Goal: Task Accomplishment & Management: Manage account settings

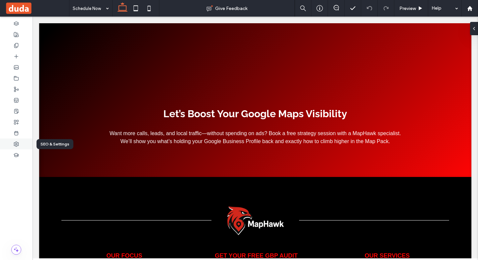
scroll to position [316, 0]
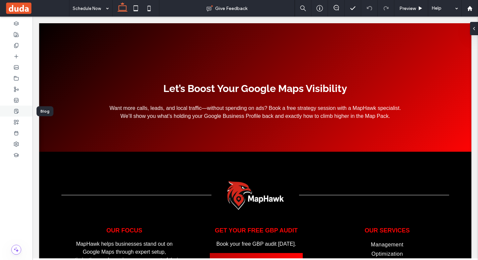
click at [19, 111] on div at bounding box center [16, 111] width 33 height 11
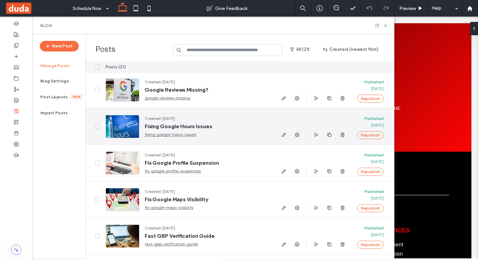
scroll to position [0, 0]
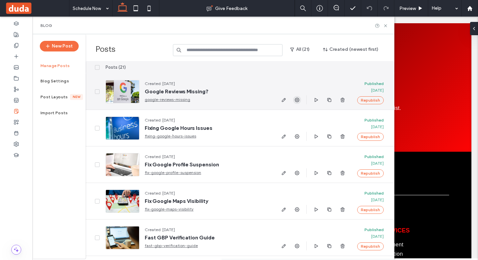
click at [299, 101] on icon "button" at bounding box center [296, 99] width 5 height 5
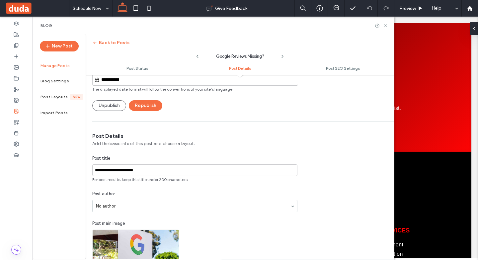
scroll to position [133, 0]
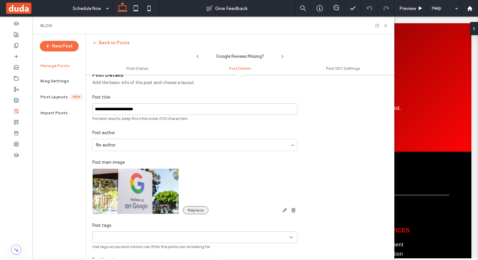
click at [192, 213] on button "Replace" at bounding box center [196, 210] width 26 height 8
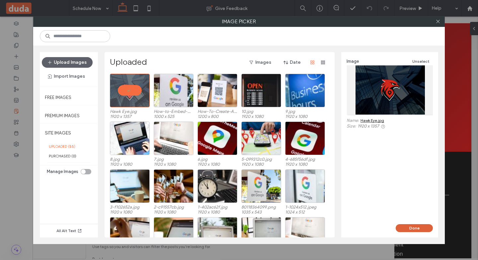
click at [426, 230] on button "Done" at bounding box center [414, 228] width 37 height 8
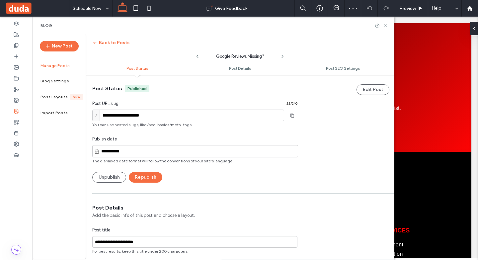
scroll to position [0, 0]
click at [153, 176] on button "Republish" at bounding box center [146, 177] width 34 height 11
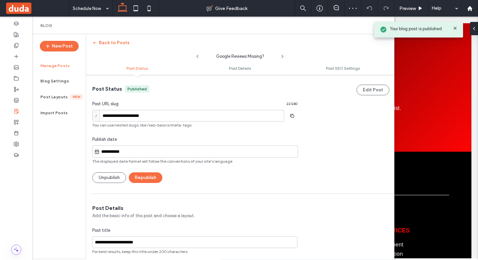
drag, startPoint x: 454, startPoint y: 28, endPoint x: 419, endPoint y: 11, distance: 39.8
click at [454, 28] on icon at bounding box center [454, 28] width 5 height 5
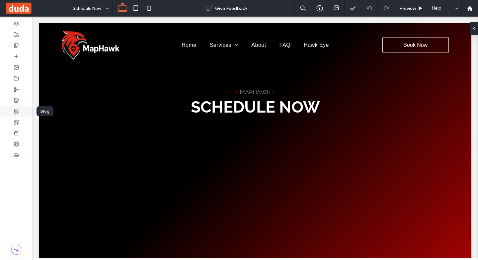
click at [14, 110] on icon at bounding box center [16, 111] width 5 height 5
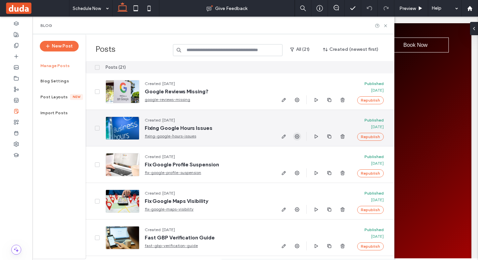
click at [297, 138] on use "button" at bounding box center [297, 136] width 5 height 5
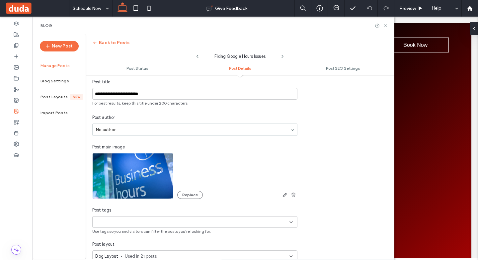
scroll to position [166, 0]
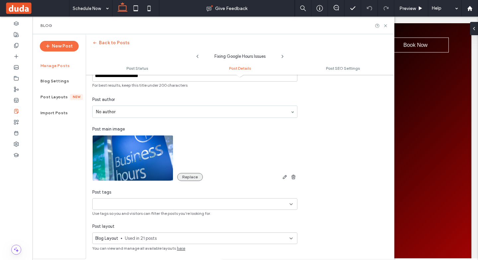
click at [182, 178] on button "Replace" at bounding box center [190, 177] width 26 height 8
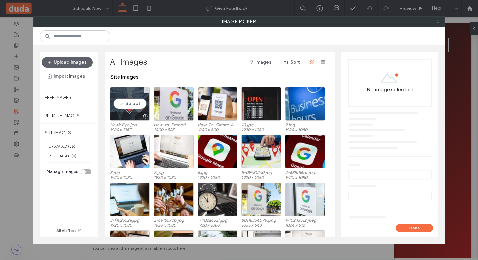
click at [129, 111] on div "Select" at bounding box center [130, 104] width 40 height 34
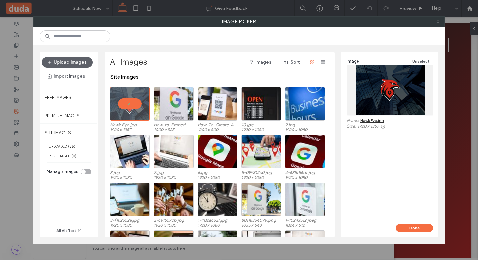
drag, startPoint x: 404, startPoint y: 229, endPoint x: 400, endPoint y: 228, distance: 4.0
click at [404, 229] on button "Done" at bounding box center [414, 228] width 37 height 8
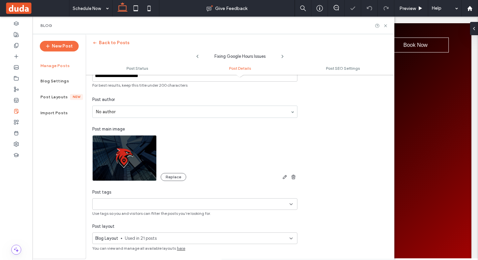
scroll to position [34, 0]
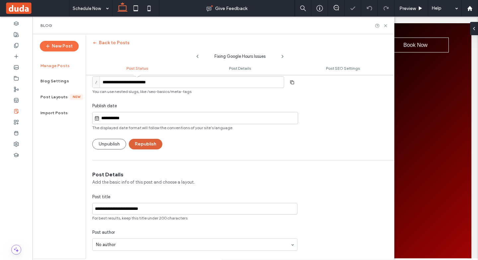
click at [145, 144] on button "Republish" at bounding box center [146, 144] width 34 height 11
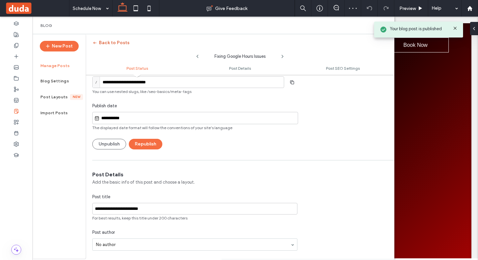
click at [96, 42] on icon "button" at bounding box center [94, 42] width 5 height 5
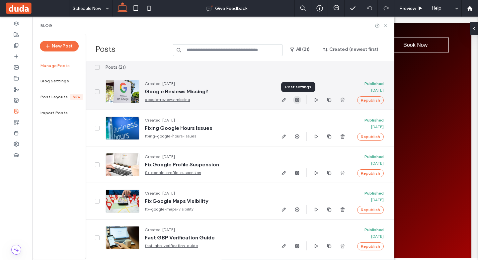
click at [297, 101] on icon "button" at bounding box center [296, 99] width 5 height 5
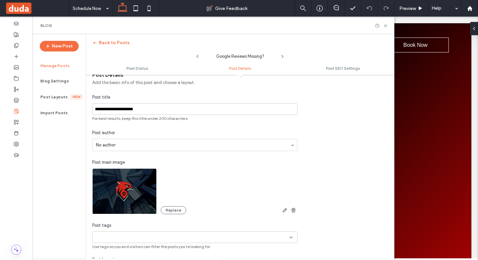
scroll to position [0, 0]
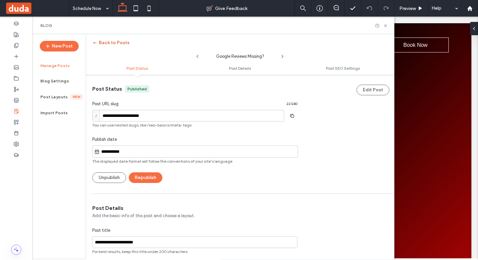
click at [102, 42] on button "Back to Posts" at bounding box center [110, 43] width 37 height 11
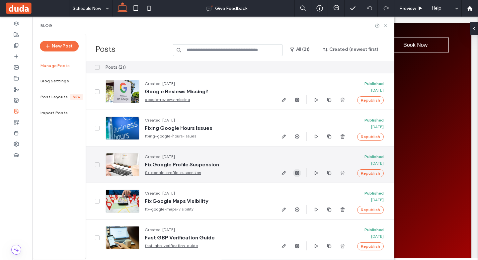
click at [296, 173] on use "button" at bounding box center [297, 173] width 5 height 5
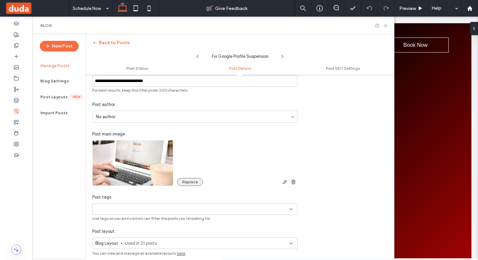
scroll to position [200, 0]
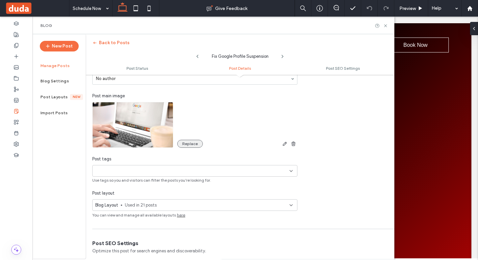
click at [189, 141] on button "Replace" at bounding box center [190, 144] width 26 height 8
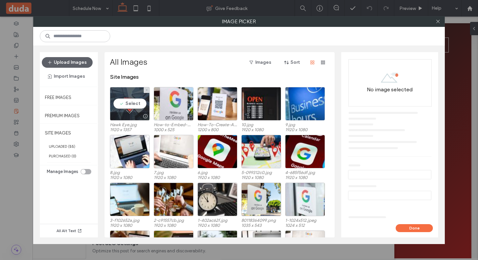
click at [128, 113] on div at bounding box center [129, 116] width 39 height 8
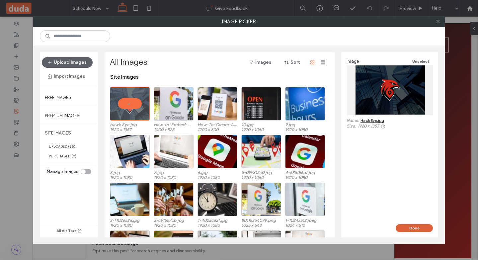
click at [412, 230] on button "Done" at bounding box center [414, 228] width 37 height 8
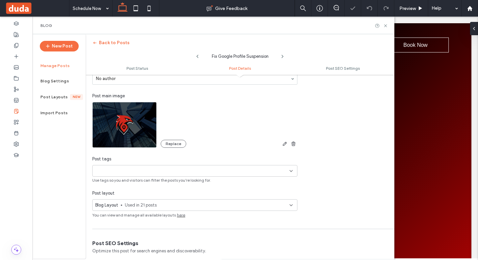
scroll to position [67, 0]
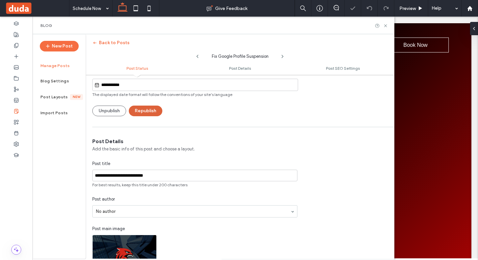
click at [154, 108] on button "Republish" at bounding box center [146, 111] width 34 height 11
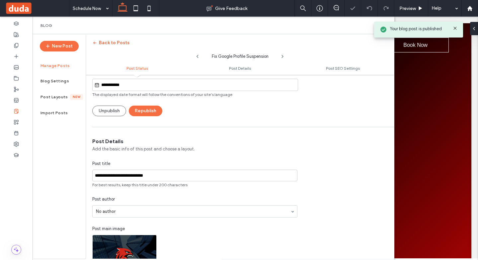
click at [107, 41] on button "Back to Posts" at bounding box center [110, 43] width 37 height 11
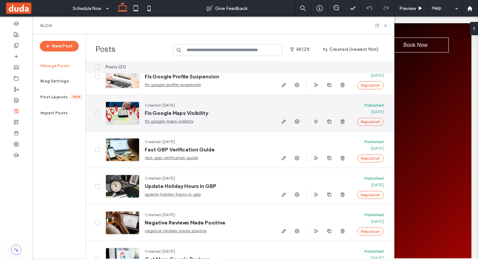
scroll to position [100, 0]
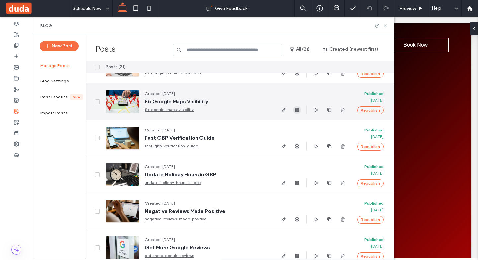
click at [298, 112] on icon "button" at bounding box center [296, 109] width 5 height 5
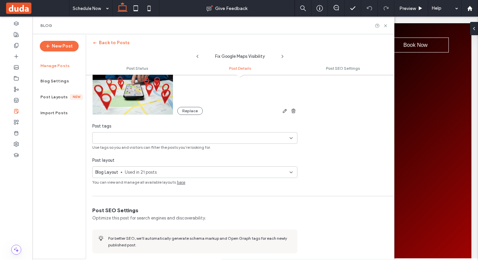
scroll to position [233, 0]
click at [193, 108] on button "Replace" at bounding box center [190, 111] width 26 height 8
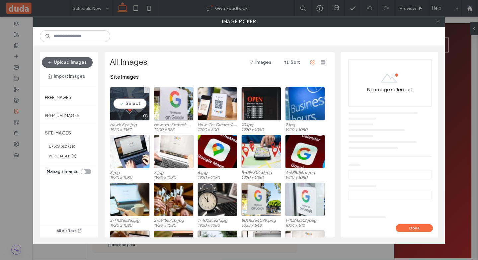
click at [135, 114] on div at bounding box center [129, 116] width 39 height 8
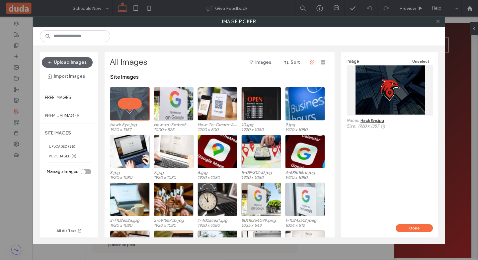
click at [428, 228] on button "Done" at bounding box center [414, 228] width 37 height 8
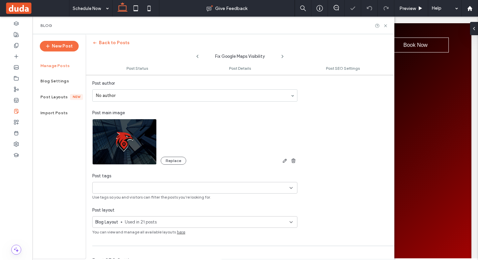
scroll to position [100, 0]
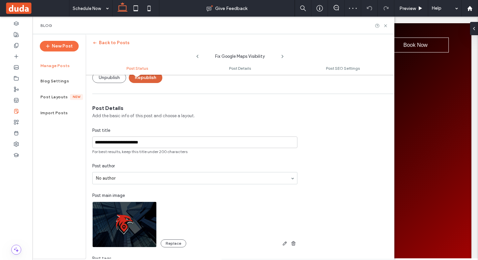
click at [149, 79] on button "Republish" at bounding box center [146, 77] width 34 height 11
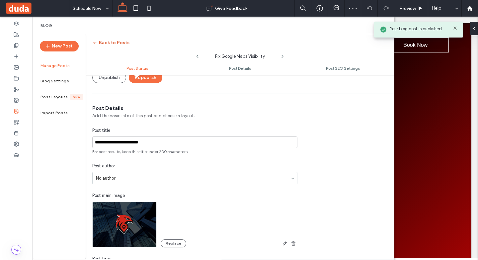
click at [107, 44] on button "Back to Posts" at bounding box center [110, 43] width 37 height 11
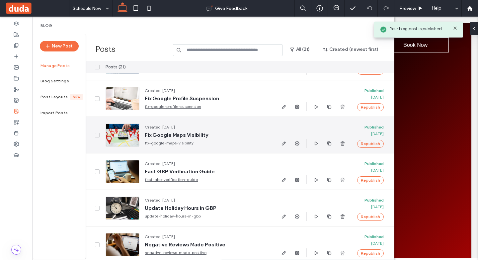
scroll to position [66, 0]
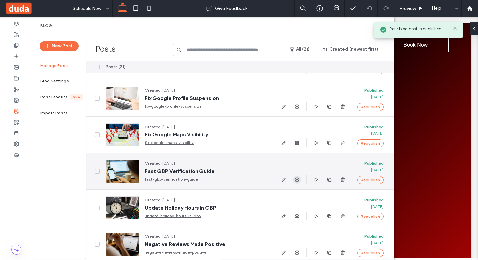
click at [296, 179] on use "button" at bounding box center [297, 179] width 5 height 5
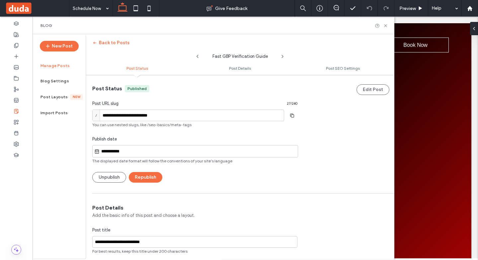
scroll to position [133, 0]
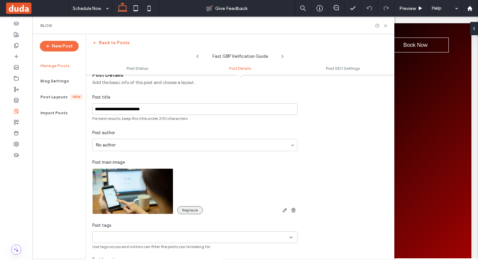
click at [192, 207] on button "Replace" at bounding box center [190, 210] width 26 height 8
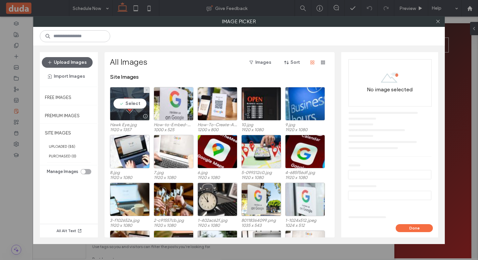
click at [134, 111] on div "Select" at bounding box center [130, 104] width 40 height 34
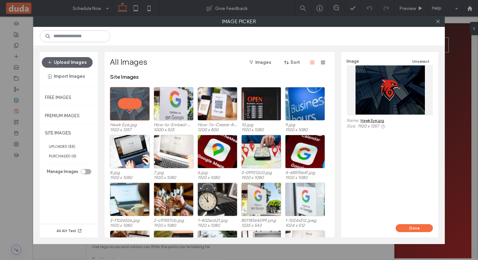
click at [417, 232] on div "Done" at bounding box center [389, 230] width 97 height 13
click at [417, 231] on button "Done" at bounding box center [414, 228] width 37 height 8
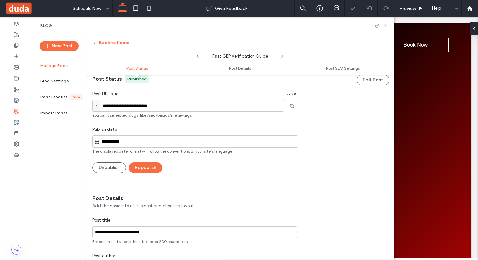
scroll to position [0, 0]
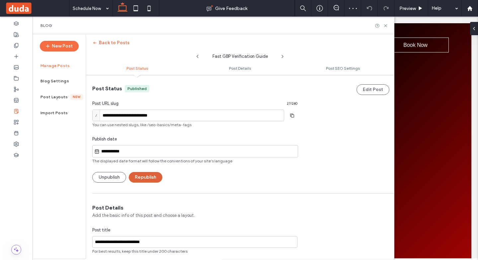
click at [151, 175] on button "Republish" at bounding box center [146, 177] width 34 height 11
click at [152, 174] on button "Republish" at bounding box center [146, 177] width 34 height 11
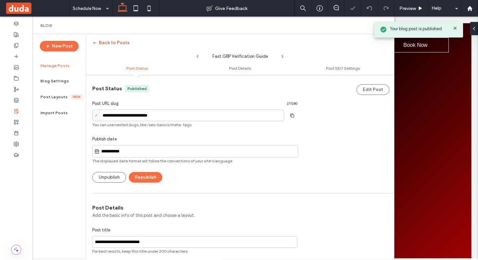
click at [124, 44] on button "Back to Posts" at bounding box center [110, 43] width 37 height 11
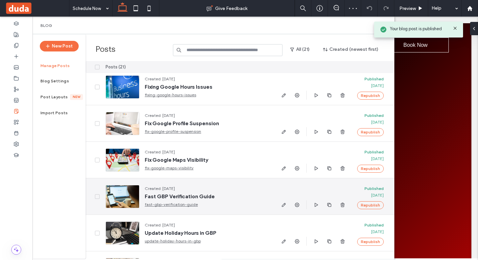
scroll to position [100, 0]
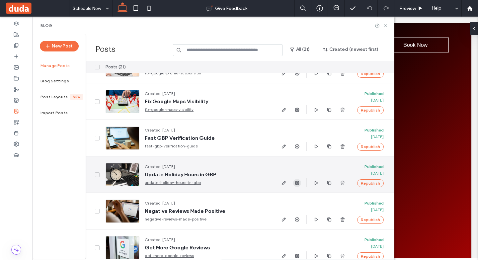
click at [298, 185] on icon "button" at bounding box center [296, 182] width 5 height 5
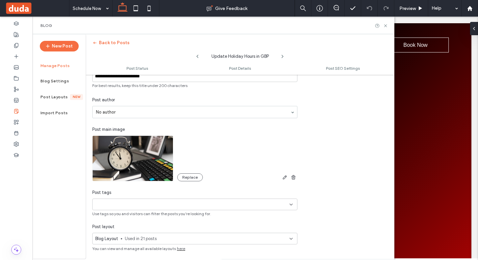
scroll to position [166, 0]
click at [186, 179] on button "Replace" at bounding box center [190, 177] width 26 height 8
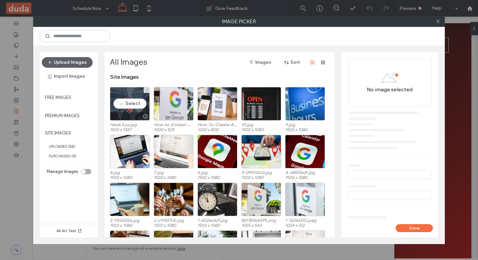
click at [145, 112] on div "Select" at bounding box center [130, 104] width 40 height 34
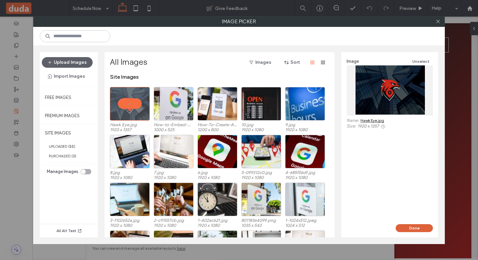
click at [411, 227] on button "Done" at bounding box center [414, 228] width 37 height 8
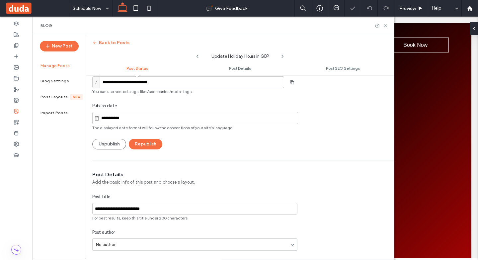
scroll to position [0, 0]
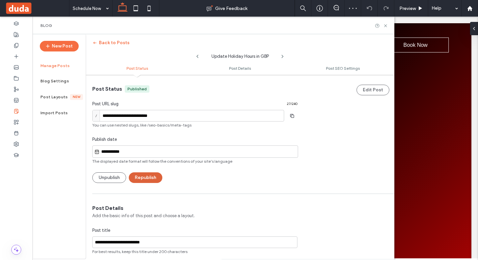
click at [142, 179] on button "Republish" at bounding box center [146, 177] width 34 height 11
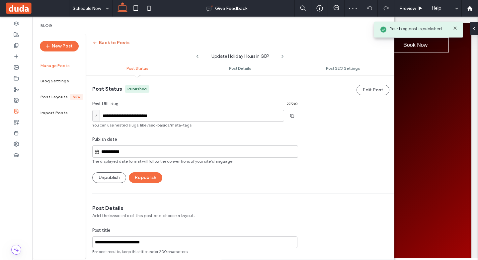
click at [106, 45] on button "Back to Posts" at bounding box center [110, 43] width 37 height 11
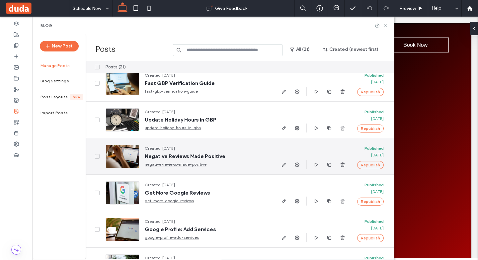
scroll to position [166, 0]
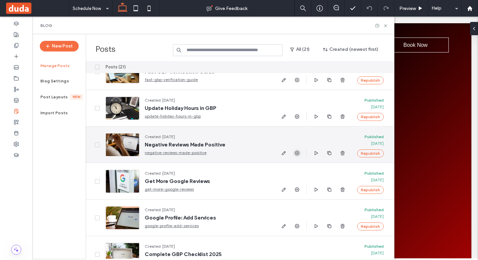
click at [294, 153] on span "button" at bounding box center [297, 153] width 8 height 8
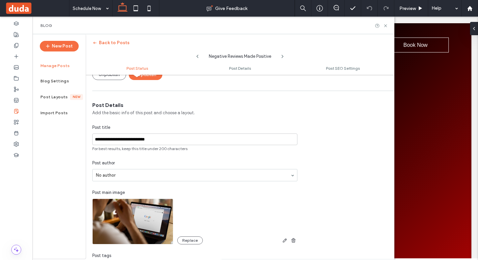
scroll to position [200, 0]
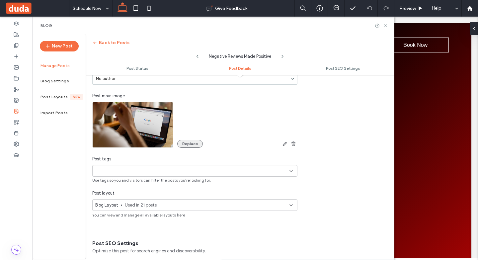
click at [193, 141] on button "Replace" at bounding box center [190, 144] width 26 height 8
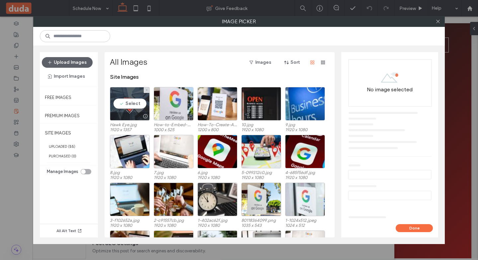
click at [133, 94] on div "Select" at bounding box center [130, 104] width 40 height 34
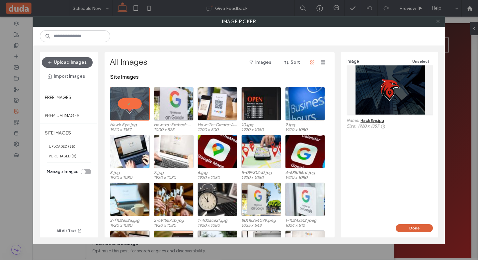
click at [405, 227] on button "Done" at bounding box center [414, 228] width 37 height 8
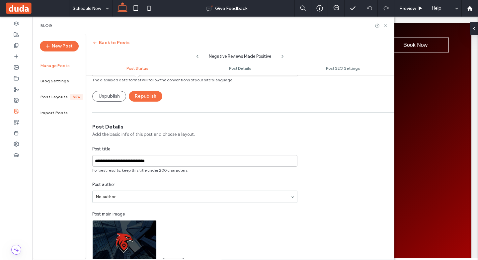
scroll to position [67, 0]
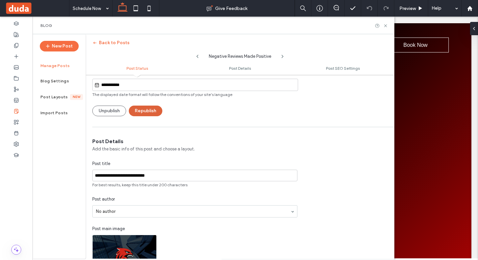
click at [152, 111] on button "Republish" at bounding box center [146, 111] width 34 height 11
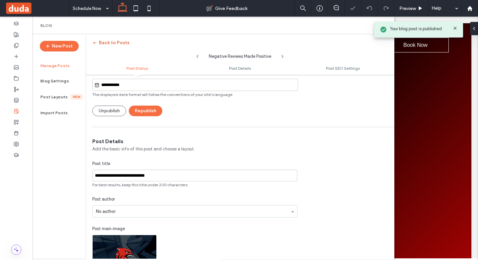
click at [104, 44] on button "Back to Posts" at bounding box center [110, 43] width 37 height 11
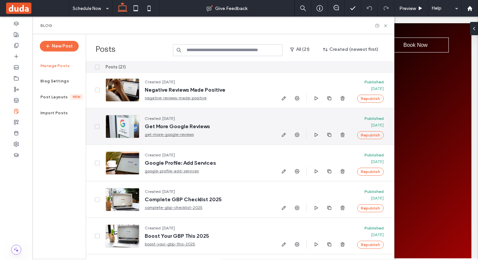
scroll to position [232, 0]
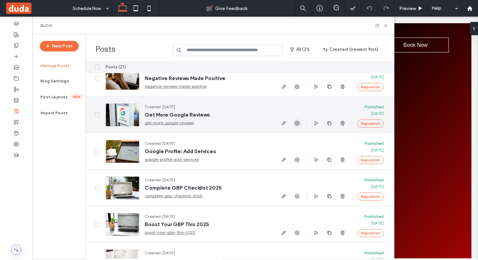
click at [296, 124] on icon "button" at bounding box center [296, 123] width 5 height 5
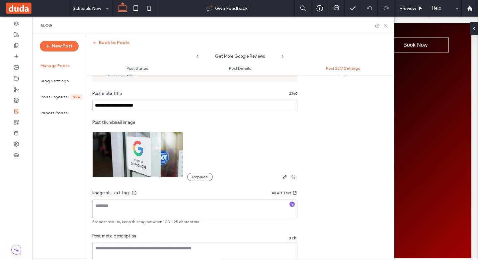
scroll to position [403, 0]
click at [194, 176] on button "Replace" at bounding box center [200, 178] width 26 height 8
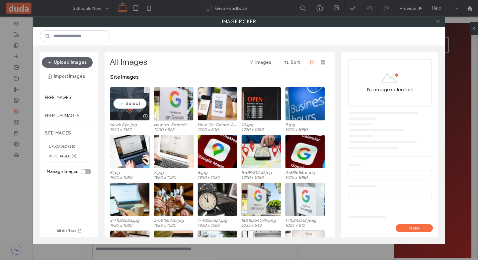
click at [145, 106] on div "Select" at bounding box center [130, 104] width 40 height 34
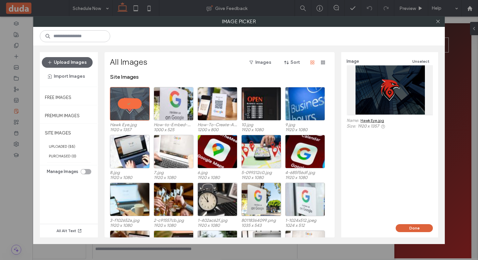
click at [424, 231] on button "Done" at bounding box center [414, 228] width 37 height 8
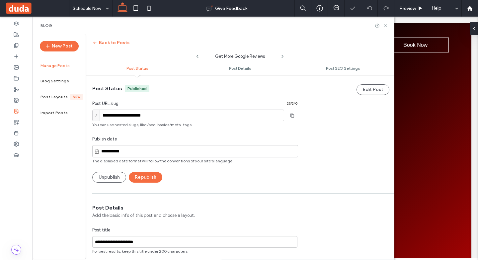
scroll to position [0, 0]
click at [139, 179] on button "Republish" at bounding box center [146, 177] width 34 height 11
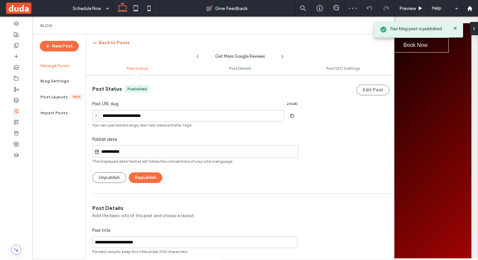
click at [98, 42] on span "button" at bounding box center [95, 43] width 7 height 10
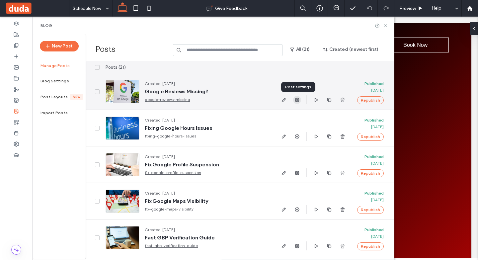
click at [299, 100] on icon "button" at bounding box center [296, 99] width 5 height 5
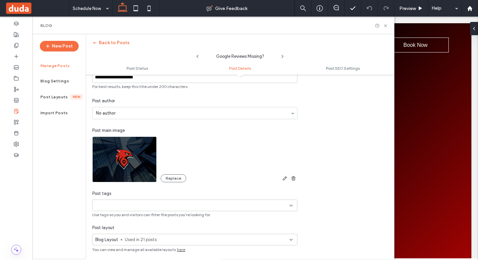
scroll to position [166, 0]
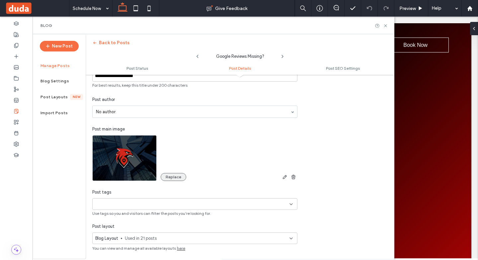
click at [171, 175] on button "Replace" at bounding box center [174, 177] width 26 height 8
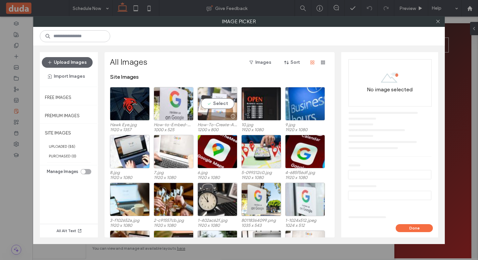
click at [221, 113] on div at bounding box center [217, 116] width 39 height 8
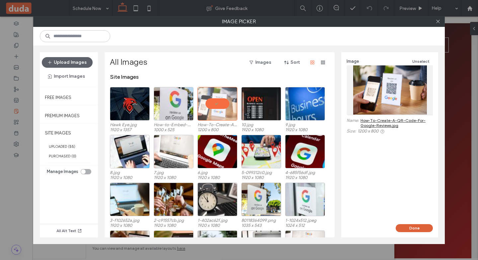
click at [403, 227] on button "Done" at bounding box center [414, 228] width 37 height 8
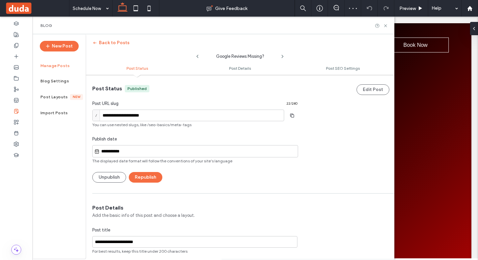
scroll to position [0, 0]
click at [147, 176] on button "Republish" at bounding box center [146, 177] width 34 height 11
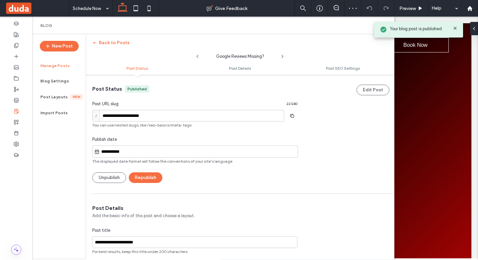
click at [282, 56] on icon at bounding box center [282, 56] width 5 height 5
type input "**********"
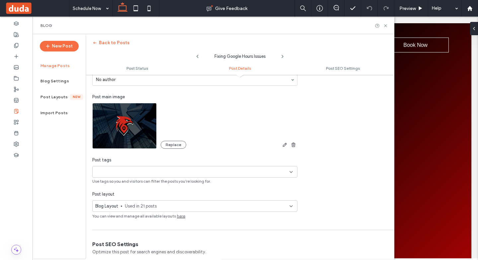
scroll to position [199, 0]
click at [177, 148] on button "Replace" at bounding box center [174, 144] width 26 height 8
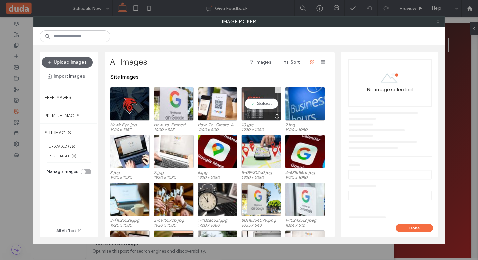
click at [267, 104] on div "Select" at bounding box center [261, 104] width 40 height 34
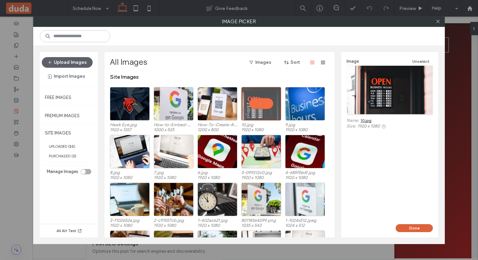
click at [406, 225] on button "Done" at bounding box center [414, 228] width 37 height 8
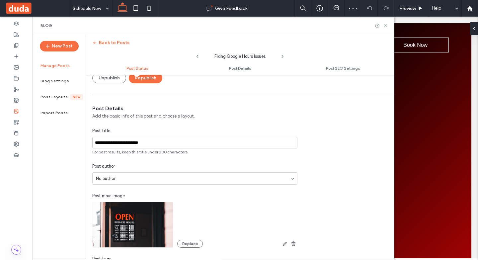
scroll to position [0, 0]
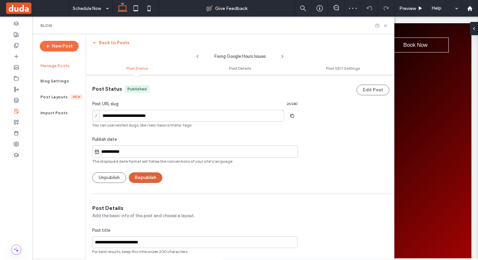
click at [152, 174] on button "Republish" at bounding box center [146, 177] width 34 height 11
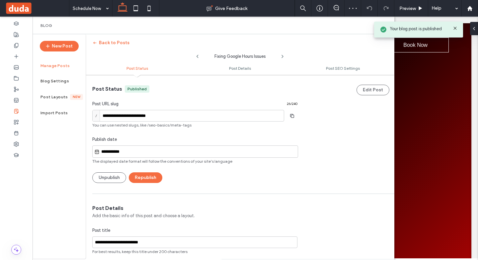
click at [282, 57] on icon at bounding box center [282, 56] width 5 height 5
type input "**********"
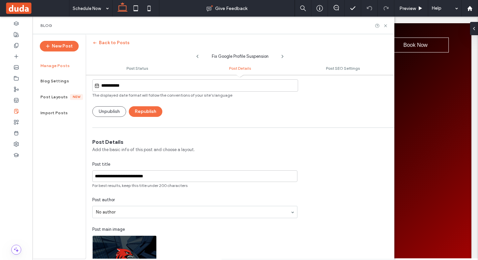
scroll to position [166, 0]
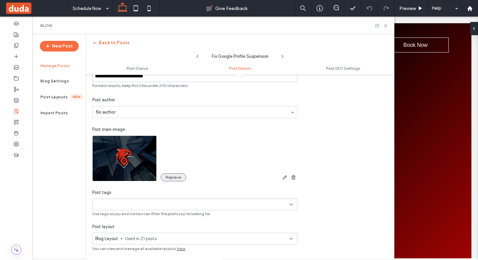
click at [181, 179] on button "Replace" at bounding box center [174, 177] width 26 height 8
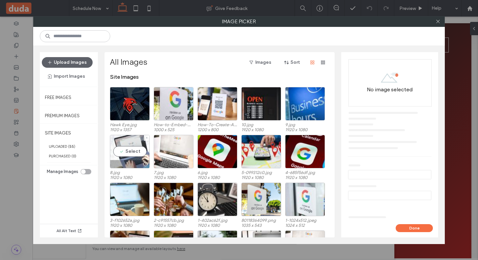
click at [134, 160] on div at bounding box center [129, 164] width 39 height 8
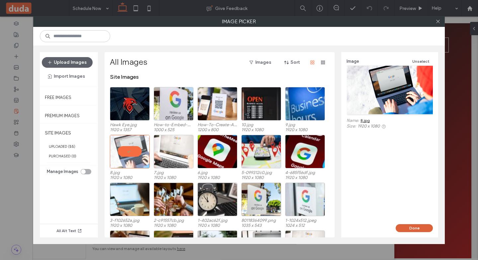
click at [407, 228] on button "Done" at bounding box center [414, 228] width 37 height 8
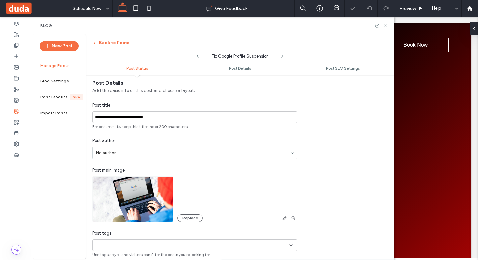
scroll to position [33, 0]
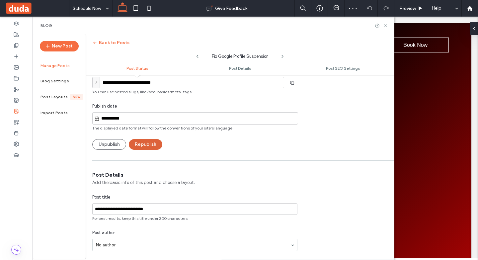
click at [160, 144] on button "Republish" at bounding box center [146, 144] width 34 height 11
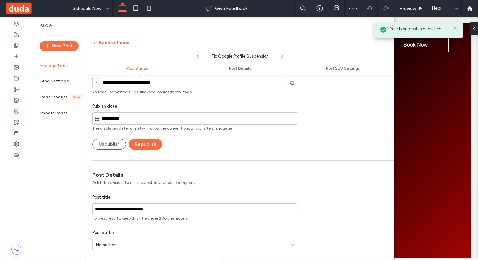
click at [283, 56] on use at bounding box center [282, 56] width 1 height 3
type input "**********"
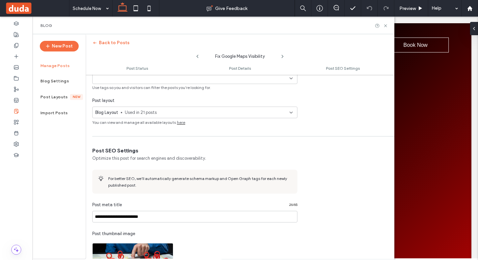
scroll to position [199, 0]
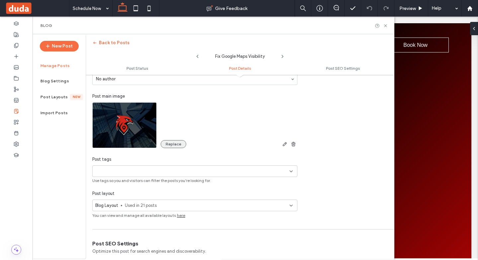
click at [174, 143] on button "Replace" at bounding box center [174, 144] width 26 height 8
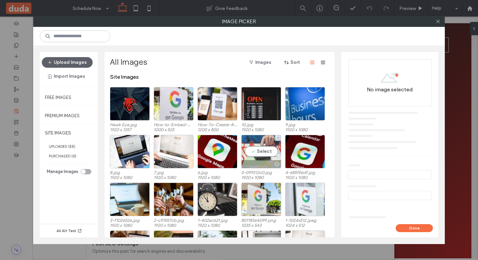
click at [260, 156] on div "Select" at bounding box center [261, 152] width 40 height 34
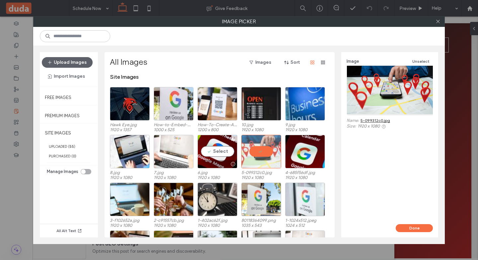
drag, startPoint x: 225, startPoint y: 151, endPoint x: 349, endPoint y: 194, distance: 130.8
click at [226, 152] on div "Select" at bounding box center [218, 152] width 40 height 34
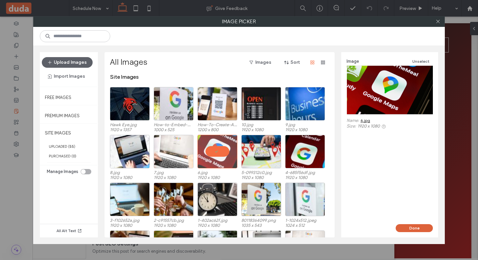
click at [412, 227] on button "Done" at bounding box center [414, 228] width 37 height 8
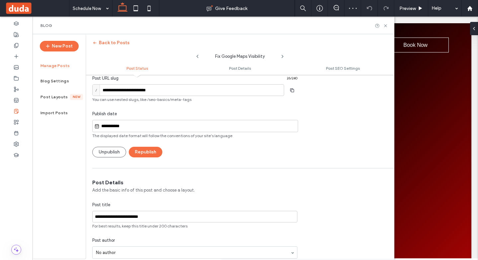
scroll to position [0, 0]
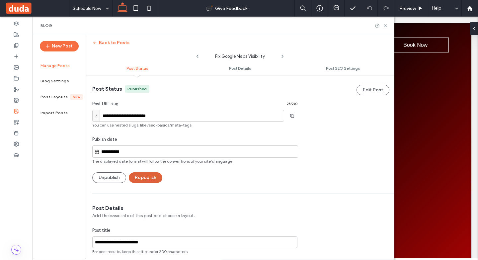
click at [156, 173] on button "Republish" at bounding box center [146, 177] width 34 height 11
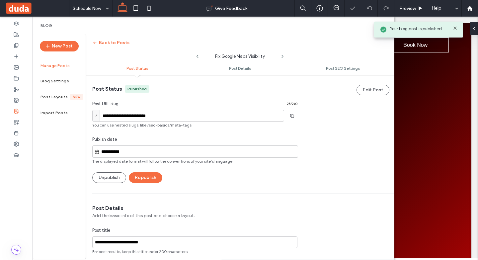
click at [280, 56] on icon at bounding box center [282, 56] width 5 height 5
type input "**********"
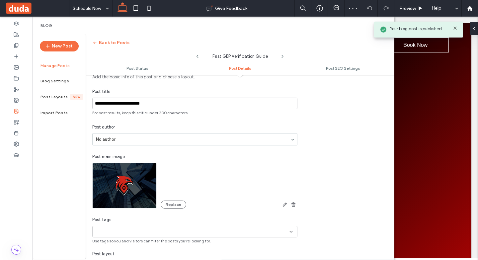
scroll to position [199, 0]
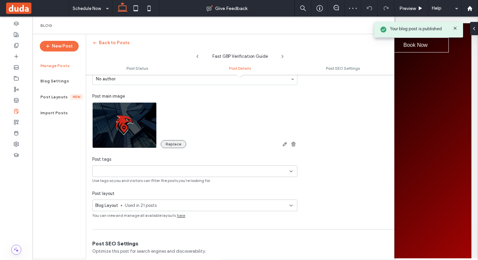
click at [176, 146] on button "Replace" at bounding box center [174, 144] width 26 height 8
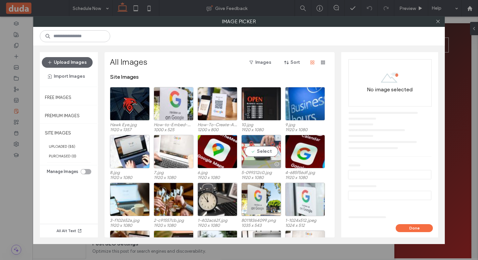
click at [269, 152] on div "Select" at bounding box center [261, 152] width 40 height 34
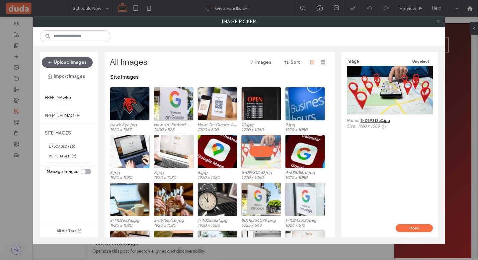
click at [406, 227] on button "Done" at bounding box center [414, 228] width 37 height 8
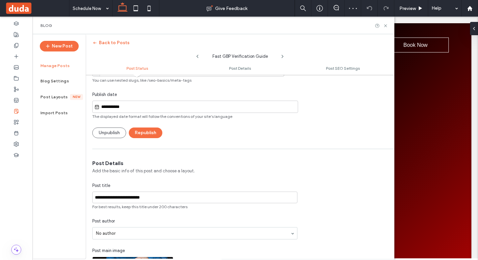
scroll to position [33, 0]
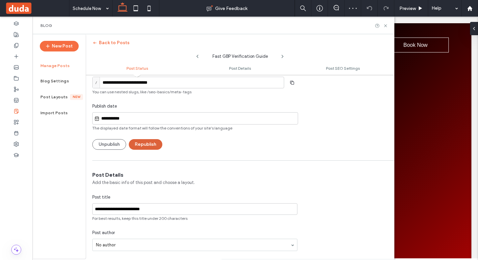
click at [160, 147] on button "Republish" at bounding box center [146, 144] width 34 height 11
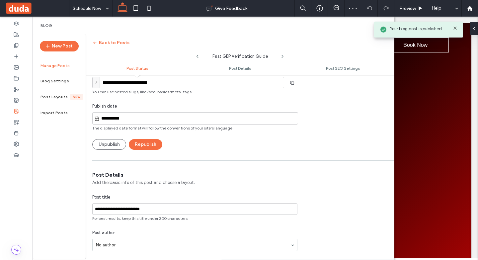
click at [282, 57] on use at bounding box center [282, 56] width 1 height 3
type input "**********"
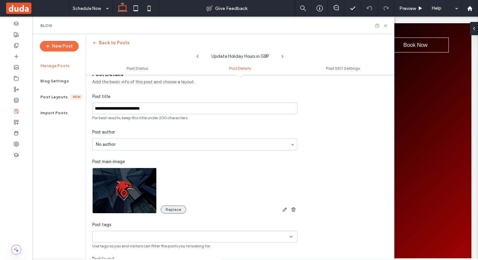
scroll to position [199, 0]
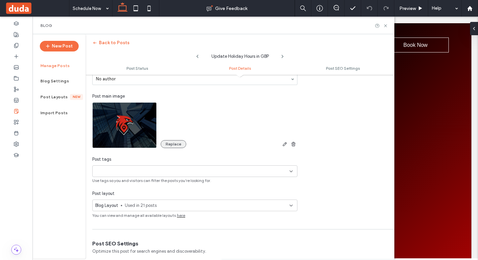
click at [171, 142] on button "Replace" at bounding box center [174, 144] width 26 height 8
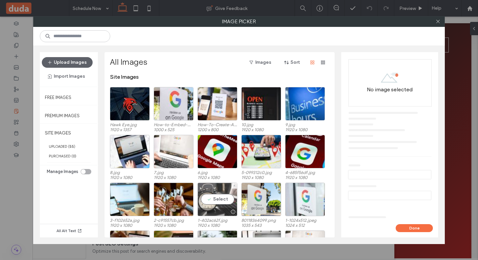
click at [209, 207] on div "Select" at bounding box center [218, 200] width 40 height 34
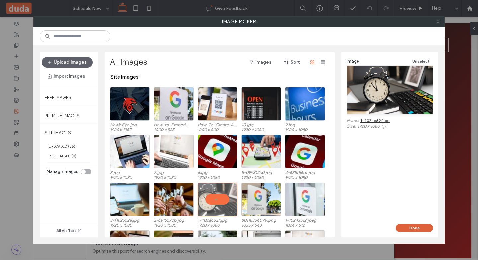
click at [409, 228] on button "Done" at bounding box center [414, 228] width 37 height 8
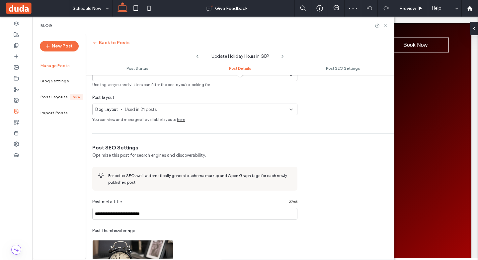
scroll to position [365, 0]
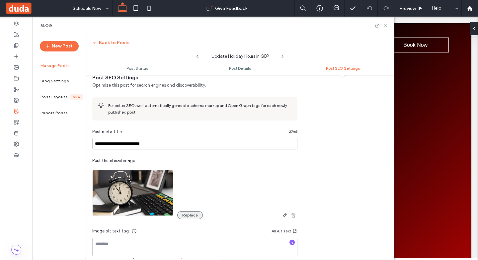
click at [190, 212] on button "Replace" at bounding box center [190, 215] width 26 height 8
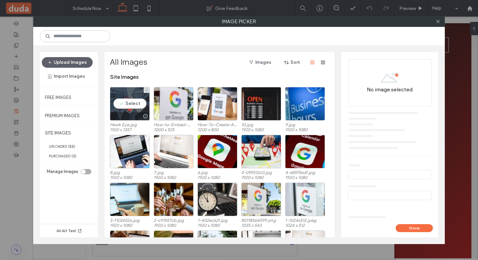
click at [135, 116] on div at bounding box center [129, 116] width 39 height 8
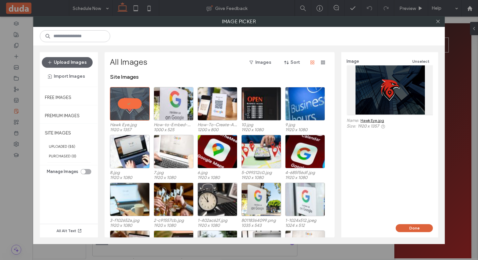
click at [410, 231] on button "Done" at bounding box center [414, 228] width 37 height 8
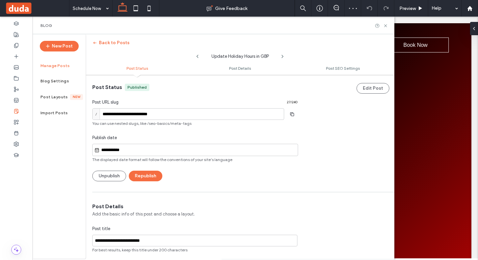
scroll to position [0, 0]
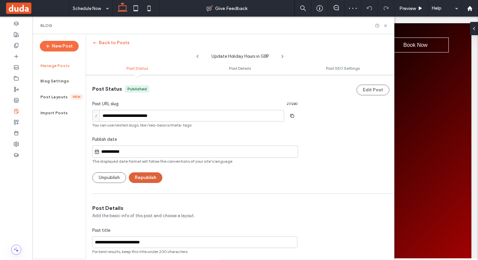
click at [158, 179] on button "Republish" at bounding box center [146, 177] width 34 height 11
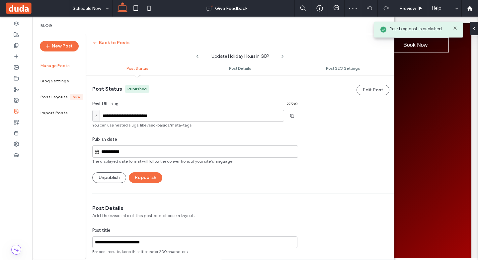
click at [282, 56] on icon at bounding box center [282, 56] width 5 height 5
type input "**********"
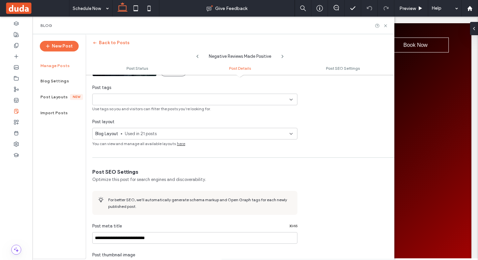
scroll to position [232, 0]
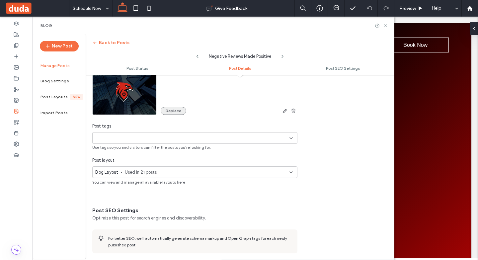
click at [172, 110] on button "Replace" at bounding box center [174, 111] width 26 height 8
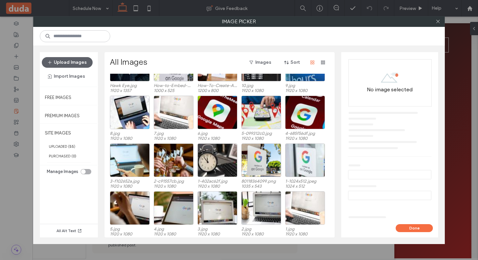
scroll to position [41, 0]
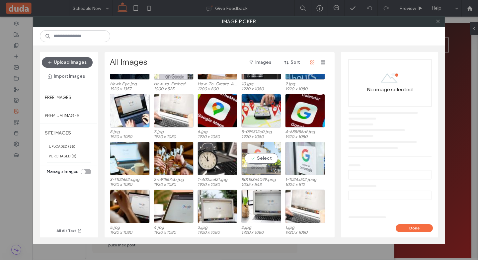
click at [256, 166] on div "Select" at bounding box center [261, 159] width 40 height 34
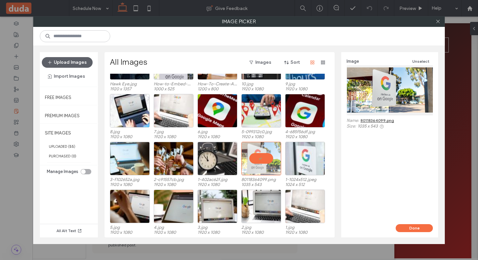
click at [417, 229] on button "Done" at bounding box center [414, 228] width 37 height 8
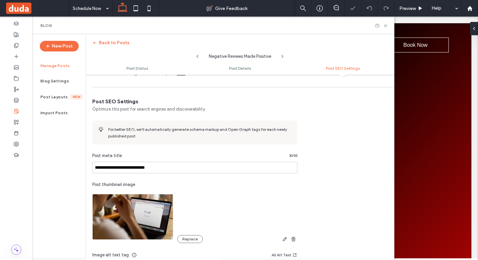
scroll to position [432, 0]
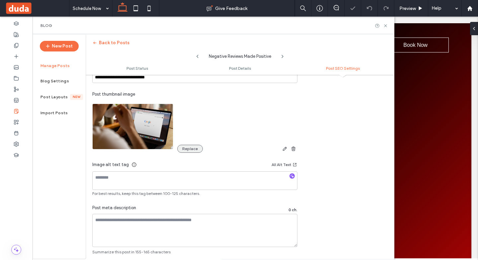
click at [186, 148] on button "Replace" at bounding box center [190, 149] width 26 height 8
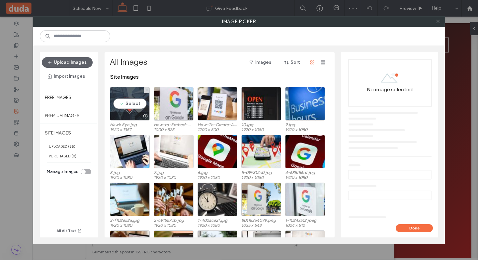
click at [117, 104] on div "Select" at bounding box center [130, 104] width 40 height 34
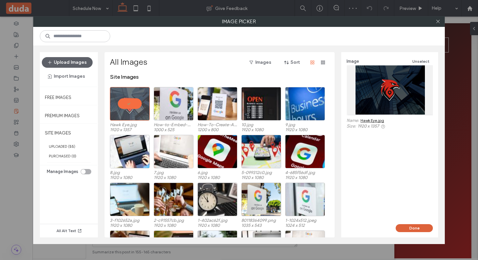
click at [412, 229] on button "Done" at bounding box center [414, 228] width 37 height 8
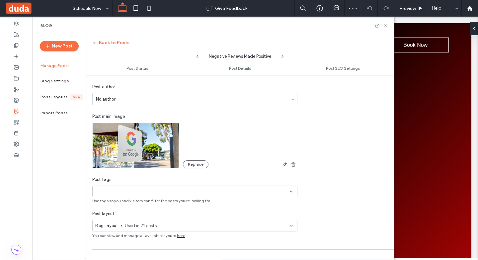
scroll to position [66, 0]
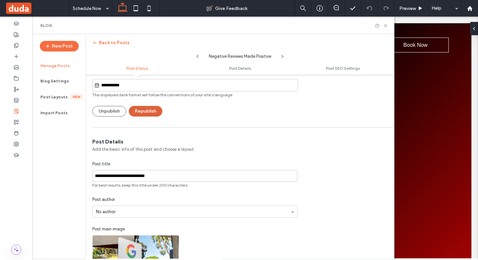
click at [148, 111] on button "Republish" at bounding box center [146, 111] width 34 height 11
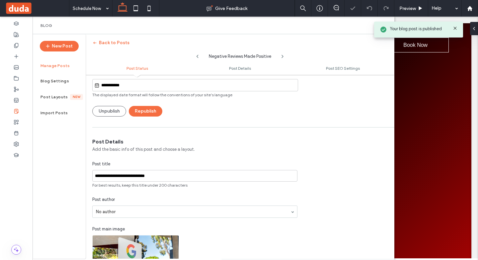
click at [282, 57] on icon at bounding box center [282, 56] width 5 height 5
type input "**********"
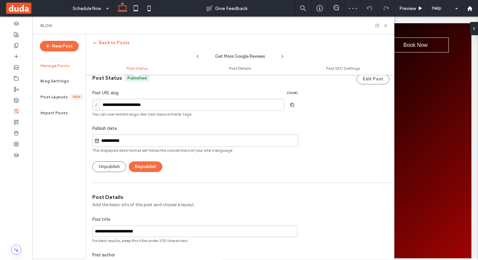
scroll to position [0, 0]
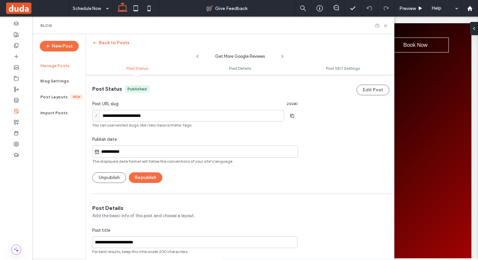
click at [195, 61] on ul "Post Status Post Details Post SEO Settings" at bounding box center [240, 67] width 309 height 13
click at [196, 58] on icon at bounding box center [197, 56] width 5 height 5
type input "**********"
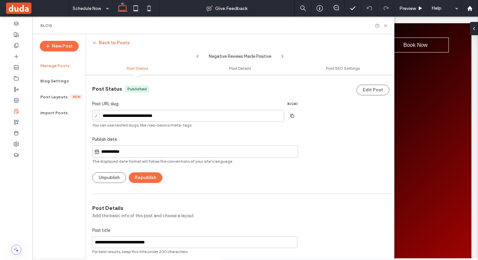
click at [197, 56] on icon at bounding box center [197, 56] width 5 height 5
type input "**********"
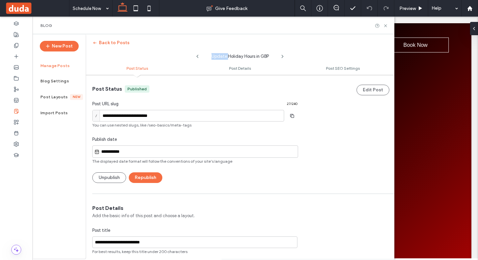
click at [197, 56] on icon at bounding box center [197, 56] width 5 height 5
type input "**********"
click at [197, 56] on icon at bounding box center [197, 56] width 5 height 5
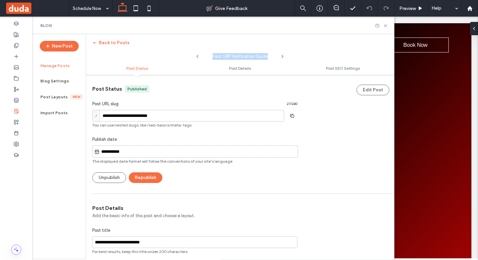
type input "**********"
click at [197, 56] on icon at bounding box center [197, 56] width 5 height 5
type input "**********"
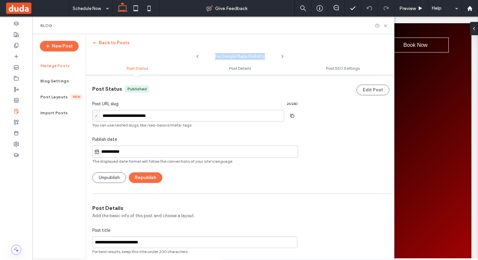
type input "**********"
click at [197, 56] on icon at bounding box center [197, 56] width 5 height 5
type input "**********"
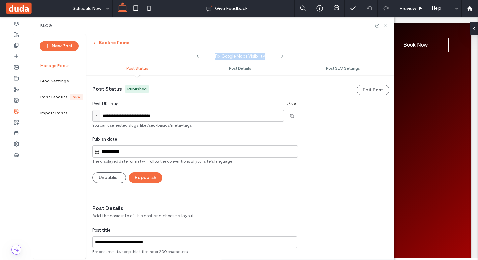
type input "**********"
click at [196, 56] on icon at bounding box center [197, 56] width 5 height 5
type input "**********"
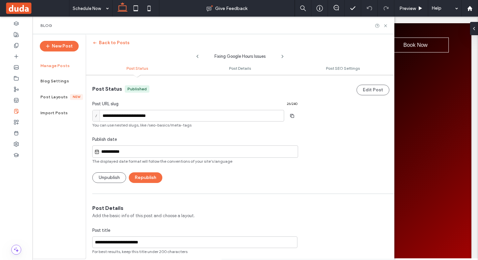
type input "**********"
click at [196, 56] on icon at bounding box center [197, 56] width 5 height 5
type input "**********"
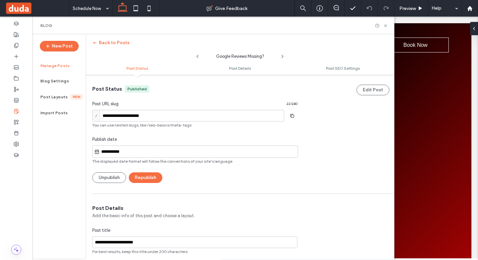
type input "**********"
type textarea "**********"
click at [196, 56] on icon at bounding box center [197, 56] width 5 height 5
type input "**********"
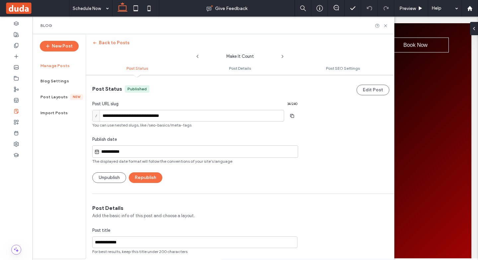
type input "**********"
type textarea "**********"
click at [196, 56] on icon at bounding box center [197, 56] width 5 height 5
type input "**********"
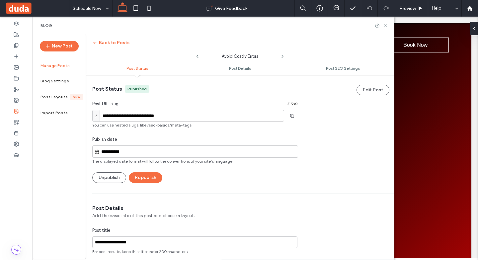
type input "**********"
type textarea "**********"
click at [196, 56] on icon at bounding box center [197, 56] width 5 height 5
type input "**********"
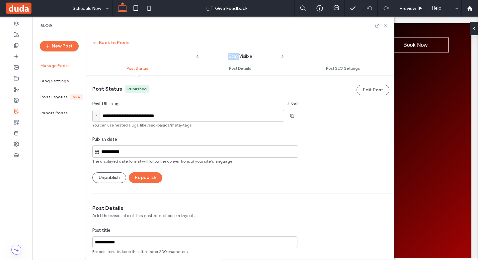
type input "**********"
type textarea "**********"
click at [196, 56] on icon at bounding box center [197, 56] width 5 height 5
type input "**********"
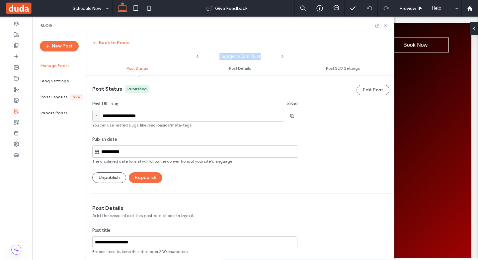
type input "**********"
type textarea "**********"
click at [196, 56] on icon at bounding box center [197, 56] width 5 height 5
type input "**********"
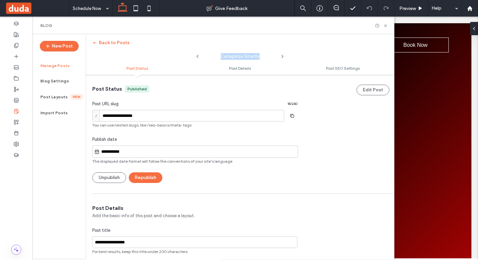
type input "**********"
type textarea "**********"
click at [196, 56] on icon at bounding box center [197, 56] width 5 height 5
type input "**********"
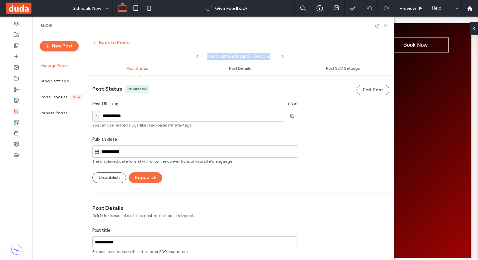
type input "**********"
click at [116, 41] on button "Back to Posts" at bounding box center [110, 43] width 37 height 11
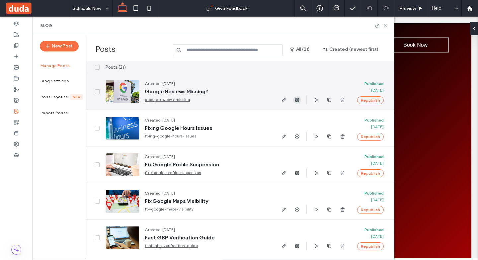
click at [298, 100] on use "button" at bounding box center [297, 100] width 5 height 5
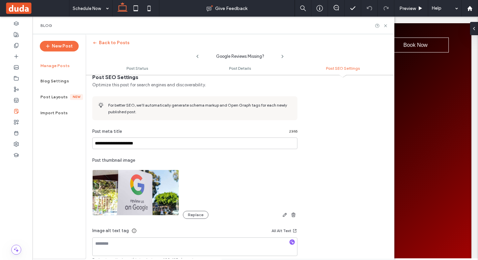
scroll to position [465, 0]
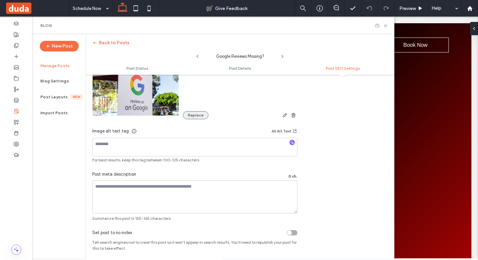
click at [197, 119] on button "Replace" at bounding box center [196, 115] width 26 height 8
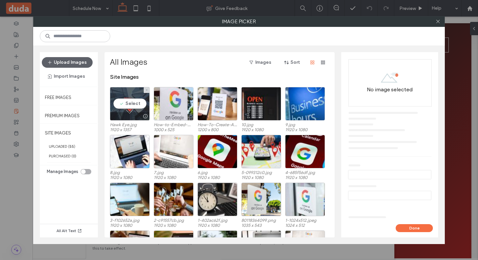
click at [126, 115] on div at bounding box center [129, 116] width 39 height 8
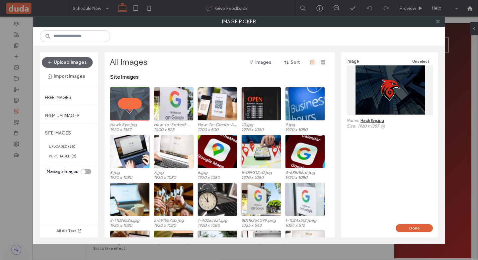
click at [405, 226] on button "Done" at bounding box center [414, 228] width 37 height 8
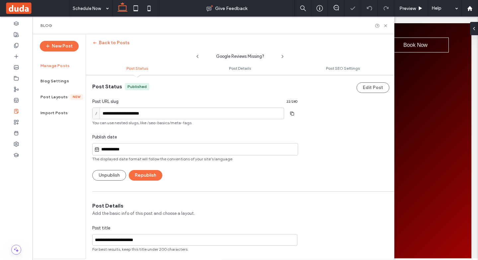
scroll to position [0, 0]
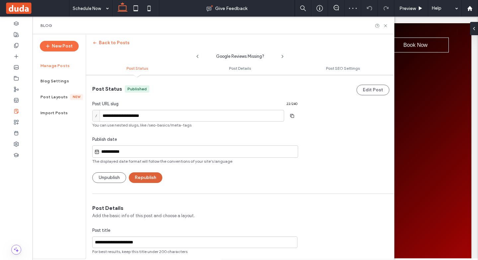
click at [156, 173] on button "Republish" at bounding box center [146, 177] width 34 height 11
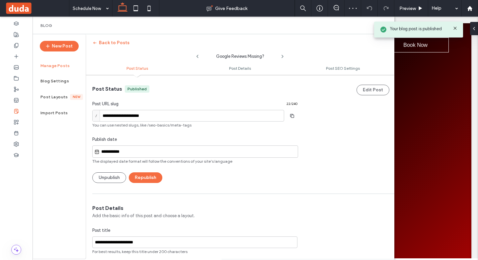
click at [283, 55] on icon at bounding box center [282, 56] width 5 height 5
type input "**********"
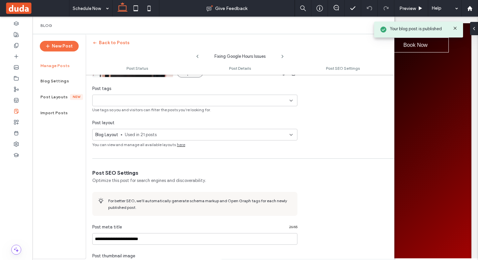
scroll to position [365, 0]
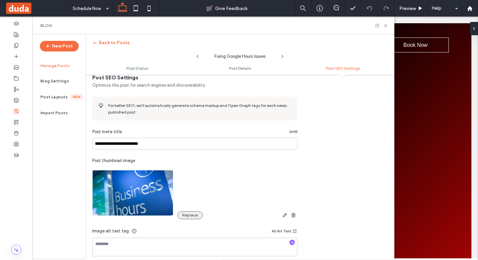
click at [188, 218] on button "Replace" at bounding box center [190, 215] width 26 height 8
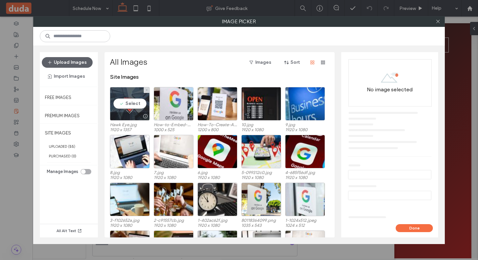
click at [124, 102] on div "Select" at bounding box center [130, 104] width 40 height 34
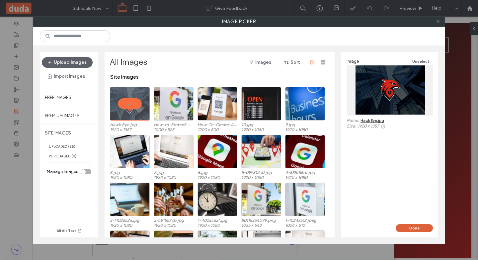
click at [410, 227] on button "Done" at bounding box center [414, 228] width 37 height 8
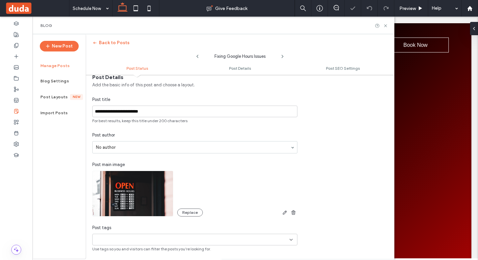
scroll to position [100, 0]
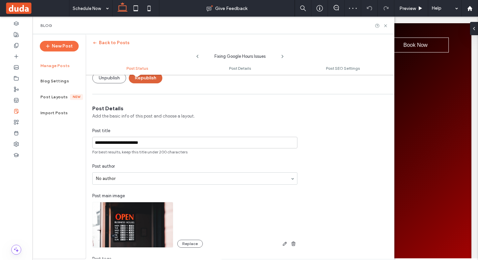
click at [158, 77] on button "Republish" at bounding box center [146, 78] width 34 height 11
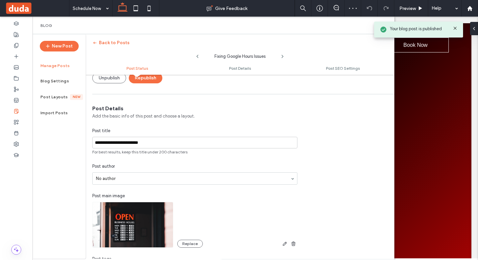
click at [282, 56] on icon at bounding box center [282, 56] width 5 height 5
type input "**********"
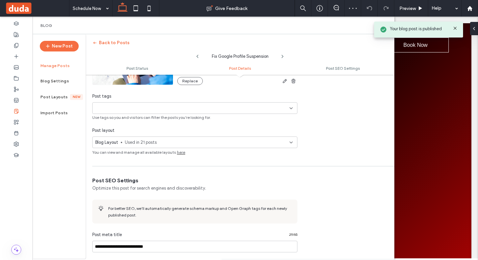
scroll to position [365, 0]
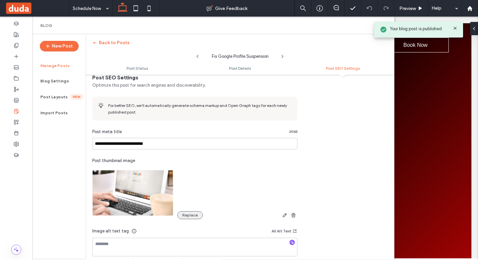
click at [186, 217] on button "Replace" at bounding box center [190, 215] width 26 height 8
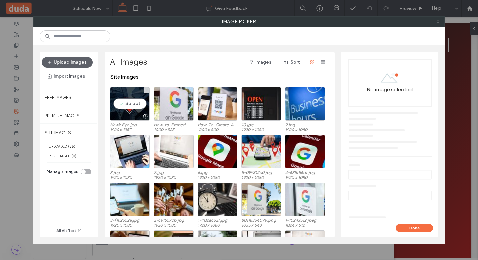
click at [127, 104] on div "Select" at bounding box center [130, 104] width 40 height 34
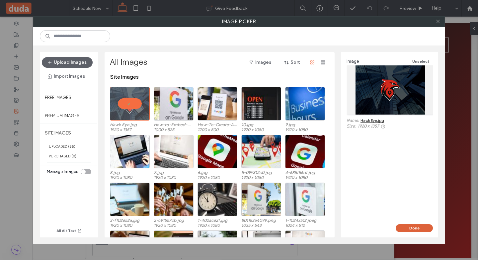
click at [412, 231] on button "Done" at bounding box center [414, 228] width 37 height 8
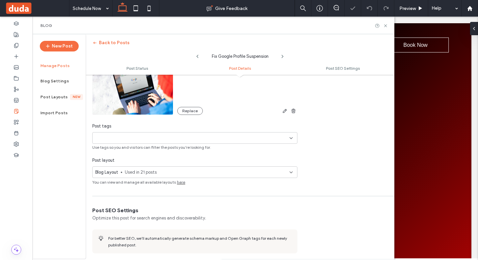
scroll to position [66, 0]
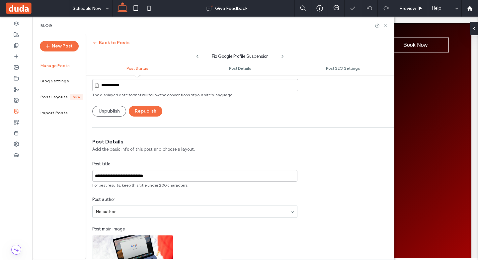
click at [129, 110] on div "Unpublish Republish" at bounding box center [194, 111] width 205 height 11
click at [131, 110] on button "Republish" at bounding box center [146, 111] width 34 height 11
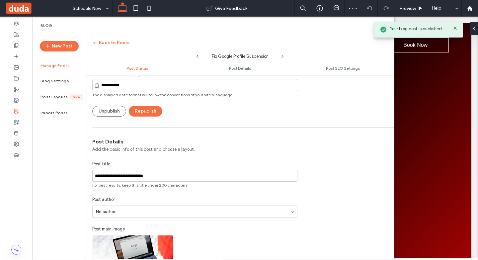
click at [282, 56] on icon at bounding box center [282, 56] width 5 height 5
type input "**********"
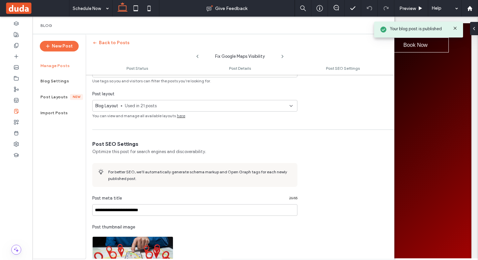
scroll to position [432, 0]
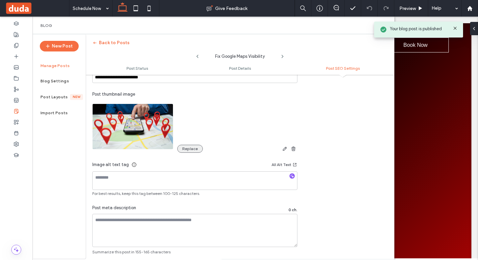
click at [183, 150] on button "Replace" at bounding box center [190, 149] width 26 height 8
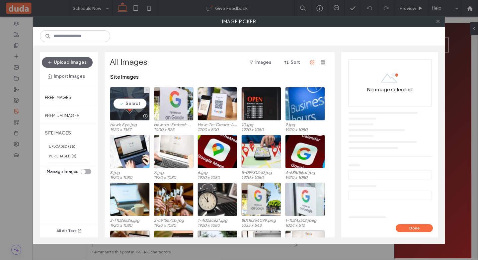
click at [123, 100] on div "Select" at bounding box center [130, 104] width 40 height 34
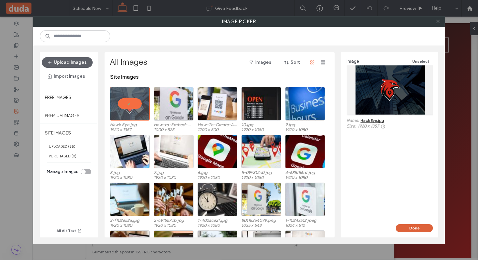
click at [421, 230] on button "Done" at bounding box center [414, 228] width 37 height 8
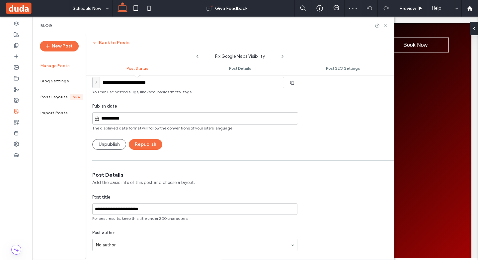
scroll to position [0, 0]
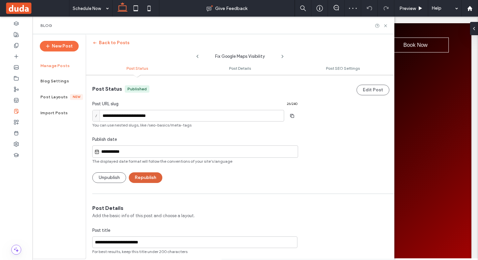
click at [153, 182] on button "Republish" at bounding box center [146, 177] width 34 height 11
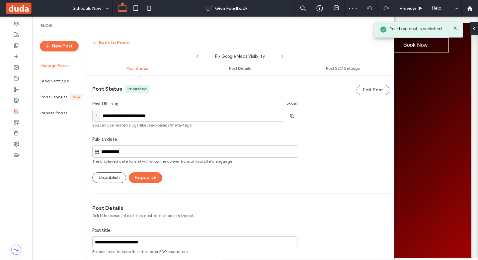
drag, startPoint x: 284, startPoint y: 56, endPoint x: 283, endPoint y: 60, distance: 4.1
click at [283, 56] on icon at bounding box center [282, 56] width 5 height 5
type input "**********"
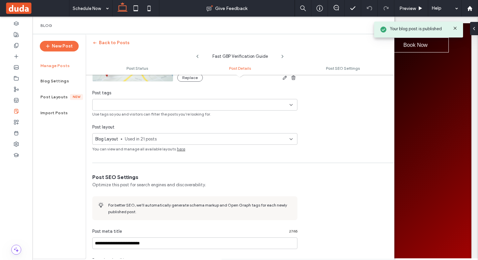
scroll to position [398, 0]
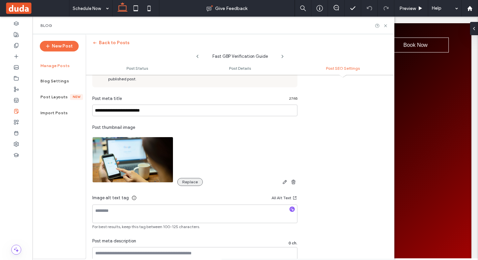
click at [191, 185] on button "Replace" at bounding box center [190, 182] width 26 height 8
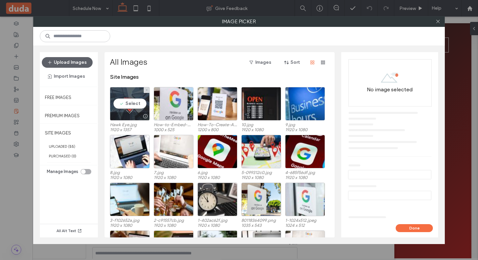
click at [141, 114] on div at bounding box center [145, 116] width 8 height 5
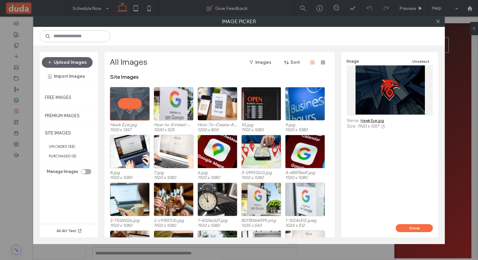
drag, startPoint x: 404, startPoint y: 229, endPoint x: 351, endPoint y: 196, distance: 63.1
click at [405, 229] on button "Done" at bounding box center [414, 228] width 37 height 8
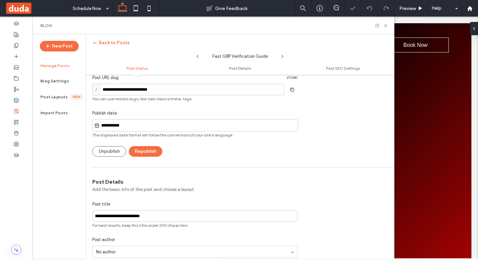
scroll to position [0, 0]
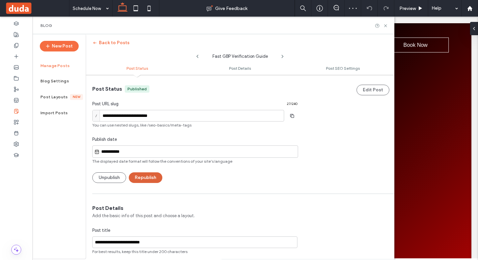
click at [154, 177] on button "Republish" at bounding box center [146, 177] width 34 height 11
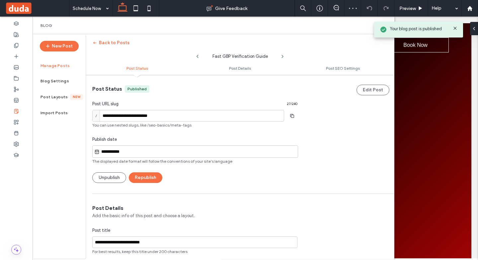
click at [283, 56] on use at bounding box center [282, 56] width 1 height 3
type input "**********"
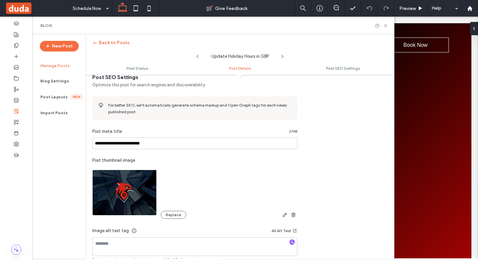
scroll to position [299, 0]
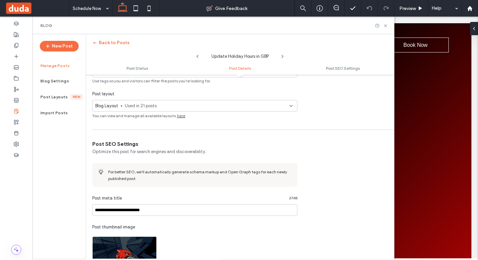
click at [282, 55] on use at bounding box center [282, 56] width 1 height 3
type input "**********"
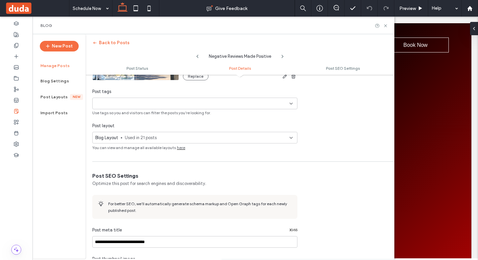
scroll to position [266, 0]
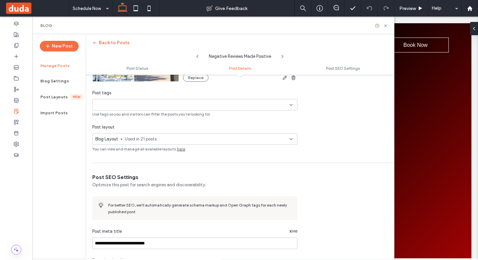
click at [282, 55] on use at bounding box center [282, 56] width 1 height 3
type input "**********"
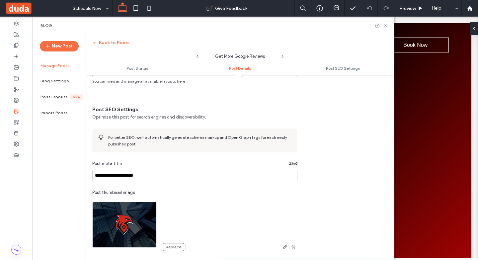
scroll to position [398, 0]
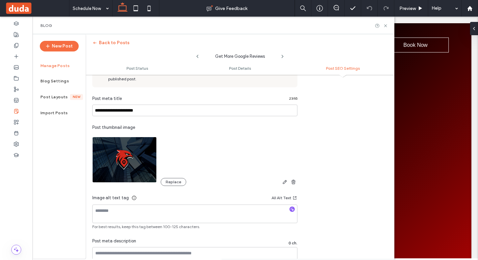
click at [283, 55] on icon at bounding box center [282, 56] width 5 height 5
type input "**********"
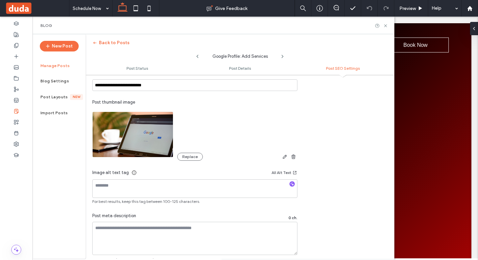
scroll to position [465, 0]
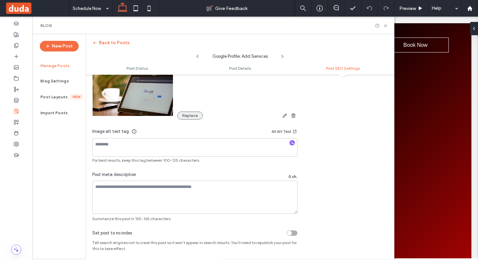
click at [189, 117] on button "Replace" at bounding box center [190, 116] width 26 height 8
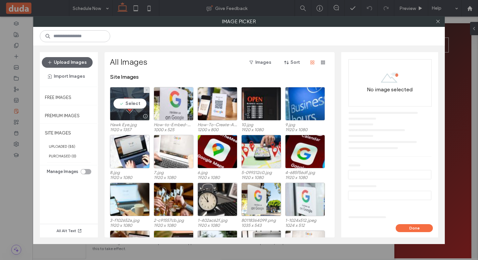
click at [144, 114] on div at bounding box center [145, 116] width 8 height 5
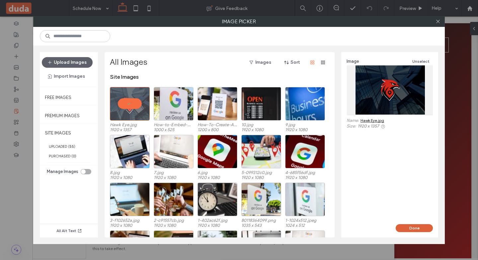
click at [407, 225] on button "Done" at bounding box center [414, 228] width 37 height 8
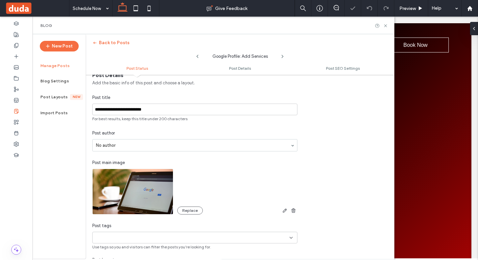
scroll to position [0, 0]
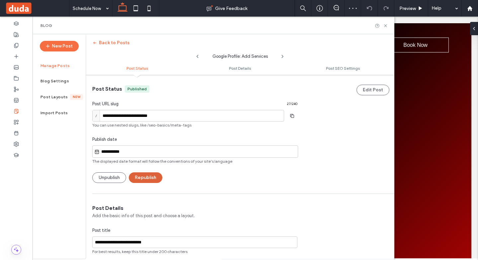
click at [152, 174] on button "Republish" at bounding box center [146, 177] width 34 height 11
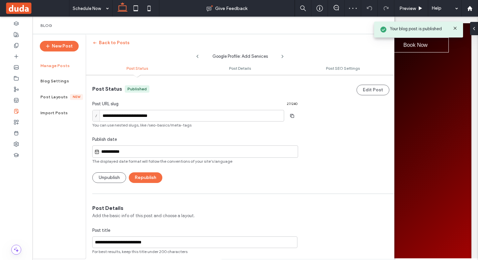
click at [283, 56] on use at bounding box center [282, 56] width 1 height 3
type input "**********"
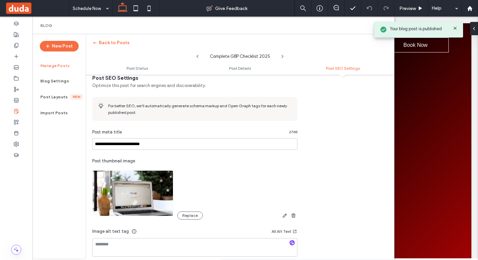
scroll to position [365, 0]
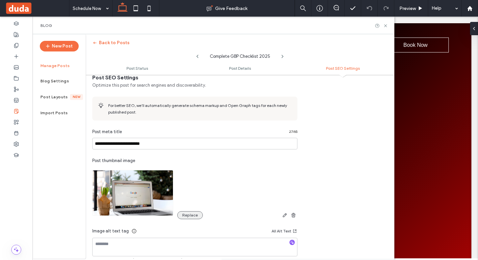
click at [186, 216] on button "Replace" at bounding box center [190, 215] width 26 height 8
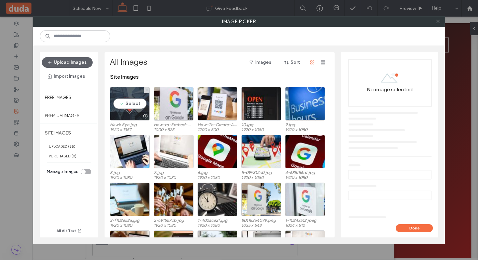
click at [125, 99] on div "Select" at bounding box center [130, 104] width 40 height 34
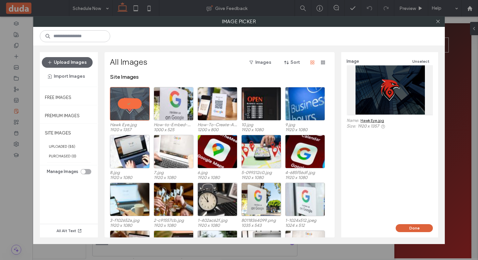
click at [410, 226] on button "Done" at bounding box center [414, 228] width 37 height 8
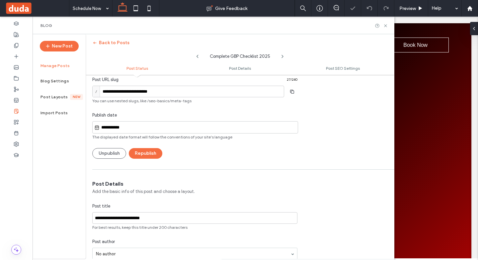
scroll to position [0, 0]
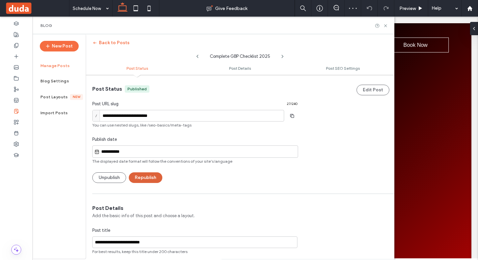
click at [143, 181] on button "Republish" at bounding box center [146, 177] width 34 height 11
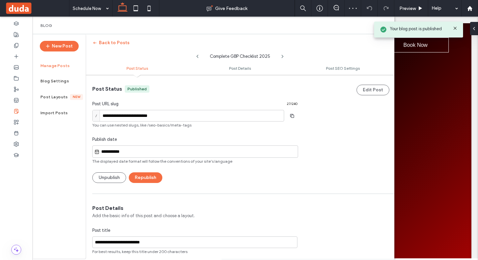
click at [283, 56] on use at bounding box center [282, 56] width 1 height 3
type input "**********"
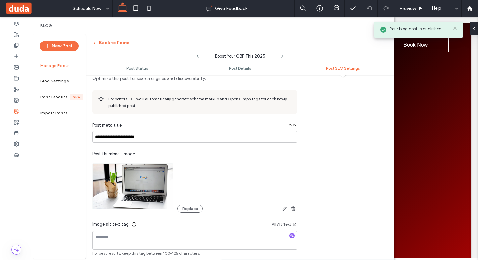
scroll to position [432, 0]
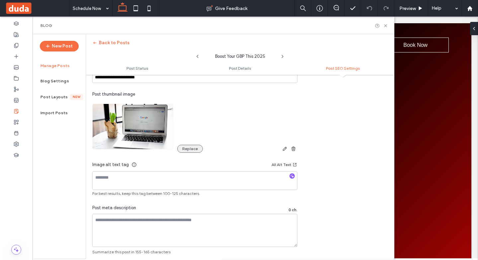
click at [182, 147] on button "Replace" at bounding box center [190, 149] width 26 height 8
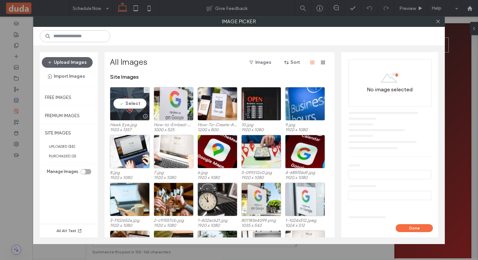
click at [134, 112] on div at bounding box center [129, 116] width 39 height 8
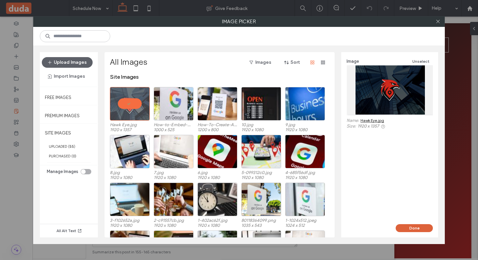
click at [411, 226] on button "Done" at bounding box center [414, 228] width 37 height 8
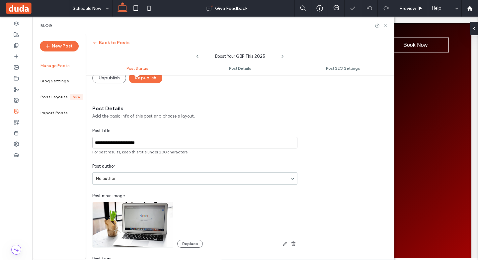
scroll to position [0, 0]
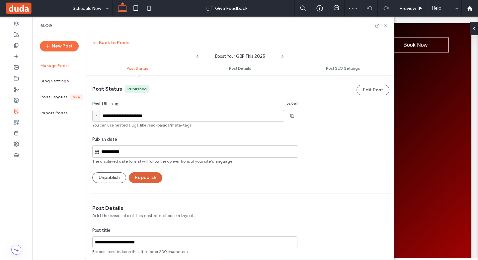
click at [158, 173] on button "Republish" at bounding box center [146, 177] width 34 height 11
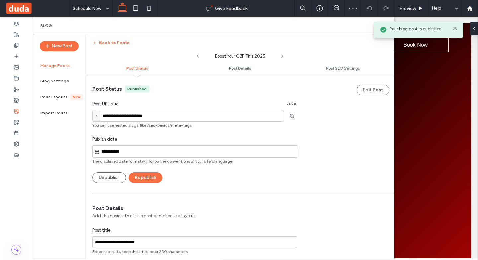
click at [283, 55] on icon at bounding box center [282, 56] width 5 height 5
type input "**********"
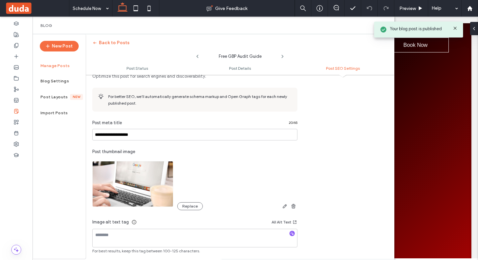
scroll to position [432, 0]
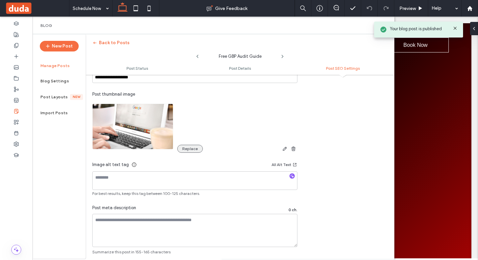
click at [184, 149] on button "Replace" at bounding box center [190, 149] width 26 height 8
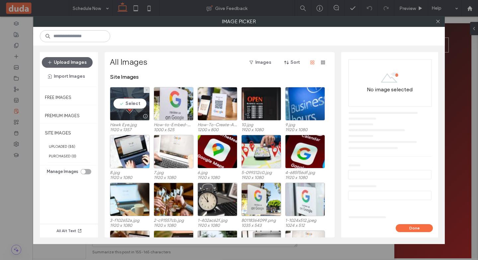
click at [147, 114] on div at bounding box center [145, 116] width 8 height 5
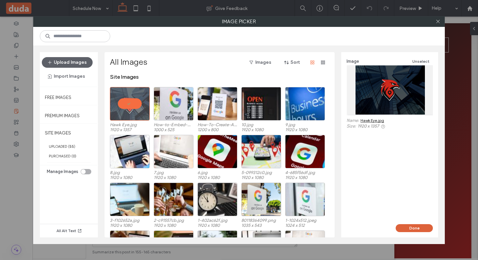
click at [417, 228] on button "Done" at bounding box center [414, 228] width 37 height 8
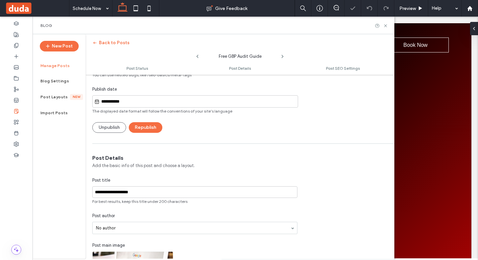
scroll to position [0, 0]
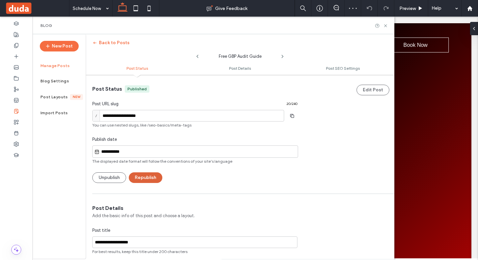
click at [153, 175] on button "Republish" at bounding box center [146, 177] width 34 height 11
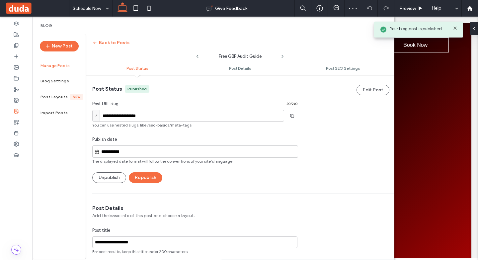
click at [283, 56] on use at bounding box center [282, 56] width 1 height 3
type input "**********"
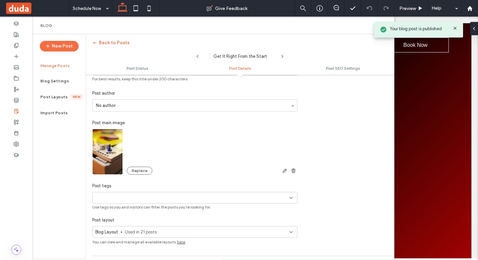
scroll to position [166, 0]
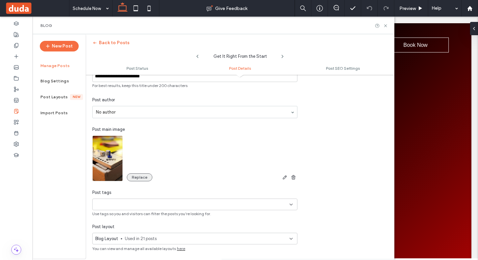
click at [142, 177] on button "Replace" at bounding box center [140, 177] width 26 height 8
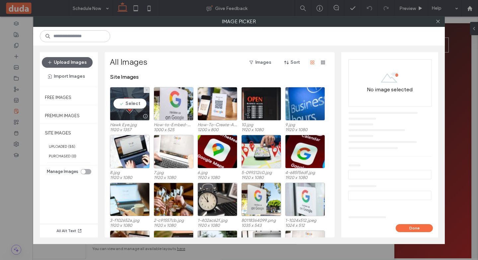
click at [145, 109] on div "Select" at bounding box center [130, 104] width 40 height 34
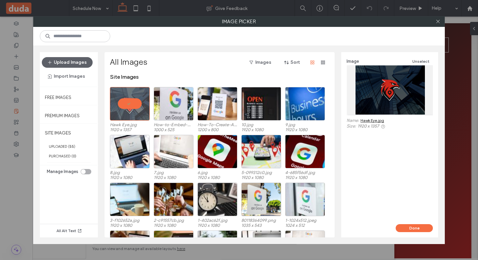
drag, startPoint x: 408, startPoint y: 226, endPoint x: 348, endPoint y: 189, distance: 70.0
click at [408, 226] on button "Done" at bounding box center [414, 228] width 37 height 8
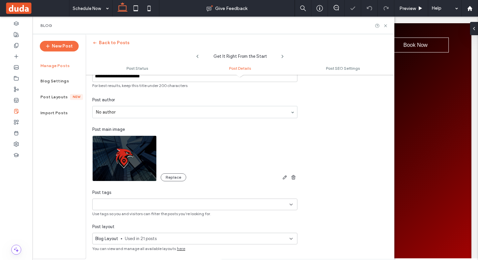
scroll to position [0, 0]
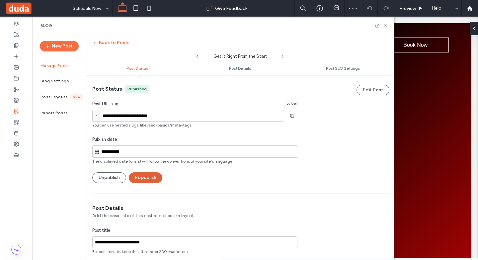
click at [151, 177] on button "Republish" at bounding box center [146, 177] width 34 height 11
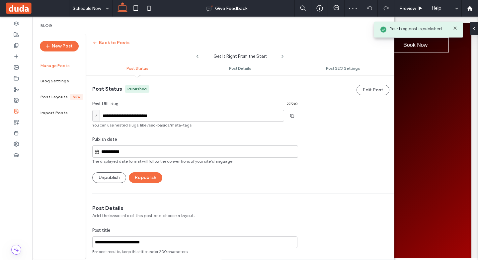
click at [283, 55] on use at bounding box center [282, 56] width 1 height 3
type input "**********"
click at [457, 27] on icon at bounding box center [454, 28] width 5 height 5
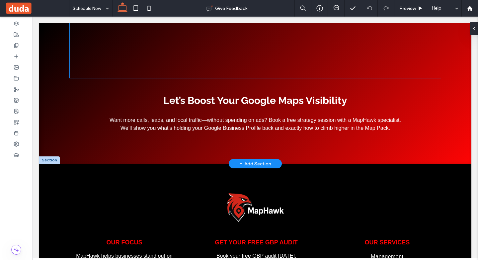
scroll to position [382, 0]
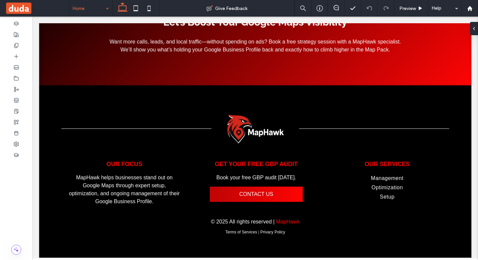
click at [82, 6] on input at bounding box center [89, 8] width 33 height 17
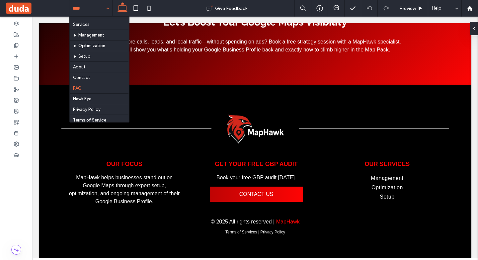
scroll to position [21, 0]
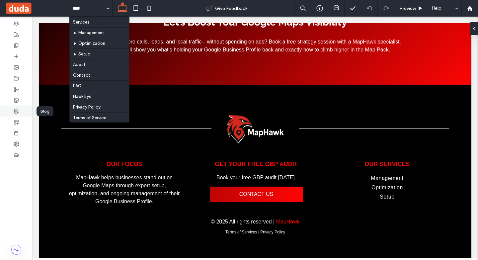
click at [15, 112] on use at bounding box center [16, 111] width 4 height 4
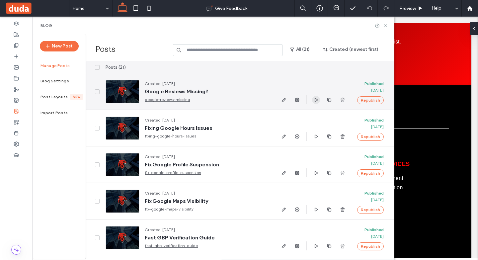
click at [317, 101] on use "button" at bounding box center [316, 100] width 3 height 4
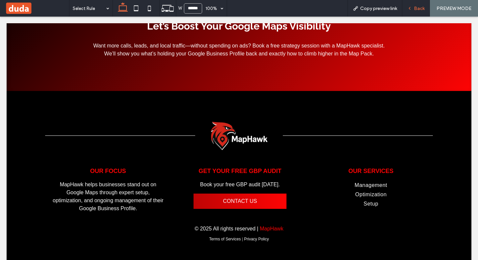
click at [416, 8] on span "Back" at bounding box center [419, 9] width 11 height 6
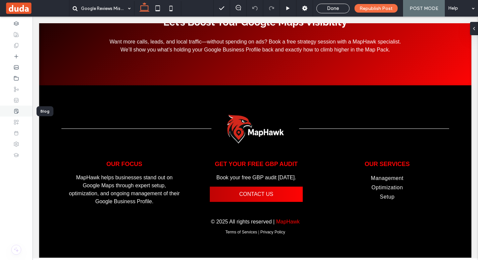
click at [17, 112] on use at bounding box center [16, 111] width 4 height 4
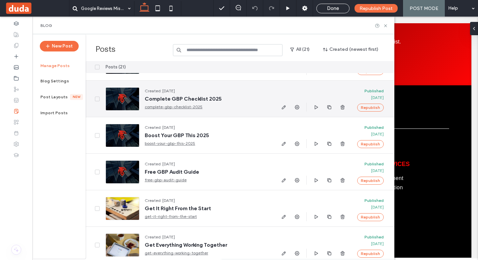
scroll to position [365, 0]
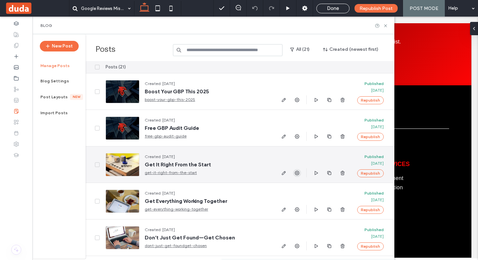
click at [296, 175] on icon "button" at bounding box center [296, 172] width 5 height 5
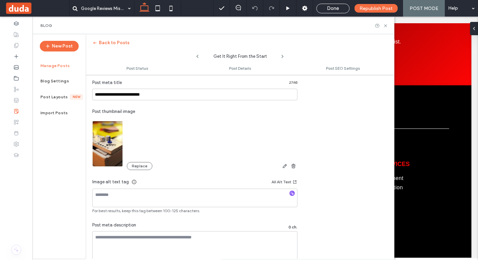
scroll to position [432, 0]
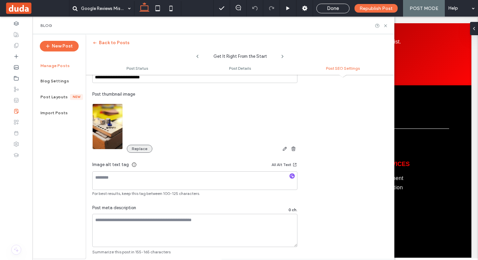
click at [134, 146] on button "Replace" at bounding box center [140, 149] width 26 height 8
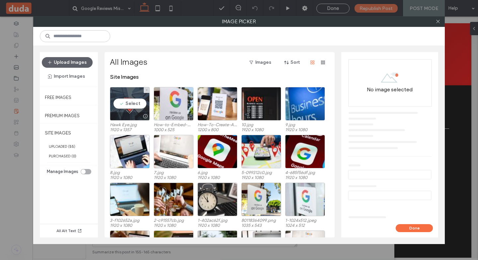
click at [131, 109] on div "Select" at bounding box center [130, 104] width 40 height 34
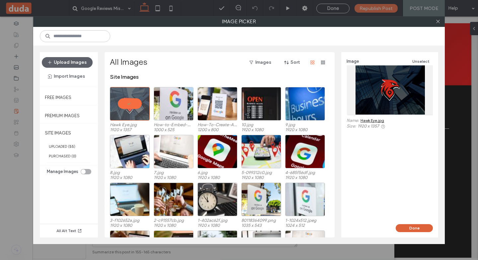
click at [402, 229] on button "Done" at bounding box center [414, 228] width 37 height 8
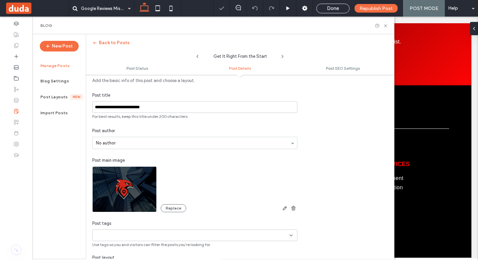
scroll to position [133, 0]
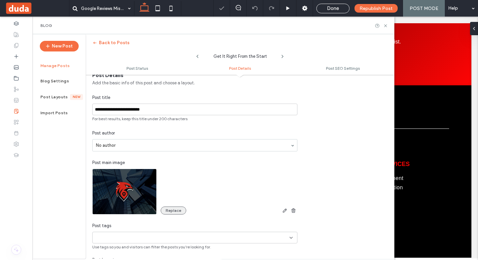
click at [179, 208] on button "Replace" at bounding box center [174, 210] width 26 height 8
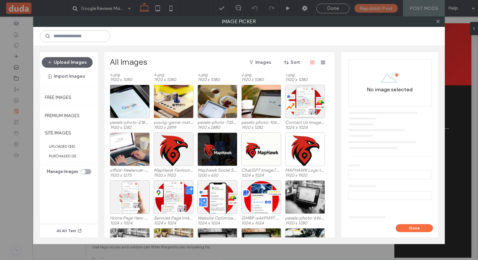
scroll to position [187, 0]
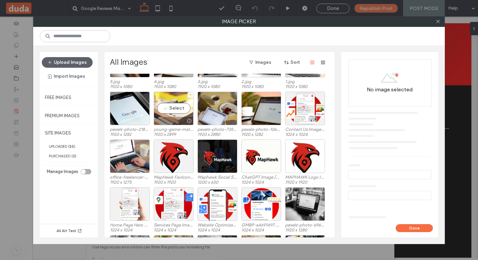
click at [174, 117] on div at bounding box center [173, 121] width 39 height 8
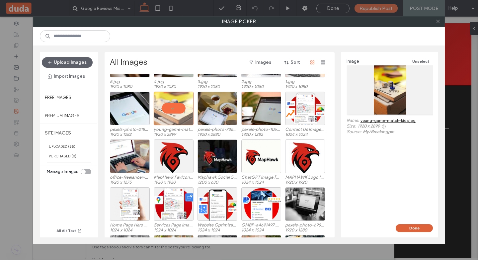
drag, startPoint x: 411, startPoint y: 232, endPoint x: 409, endPoint y: 229, distance: 3.5
click at [411, 232] on div "Done" at bounding box center [389, 230] width 97 height 13
click at [409, 229] on button "Done" at bounding box center [414, 228] width 37 height 8
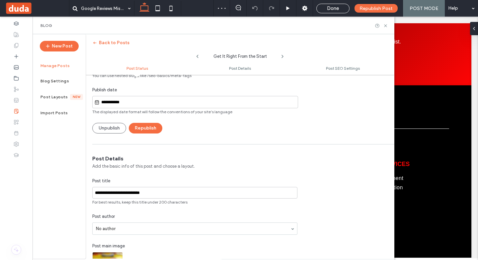
scroll to position [0, 0]
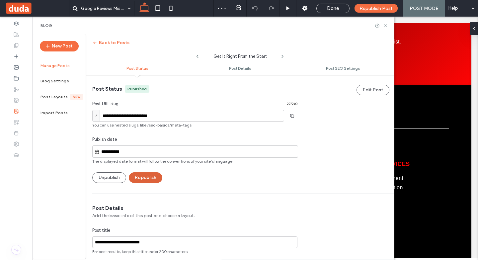
click at [156, 177] on button "Republish" at bounding box center [146, 177] width 34 height 11
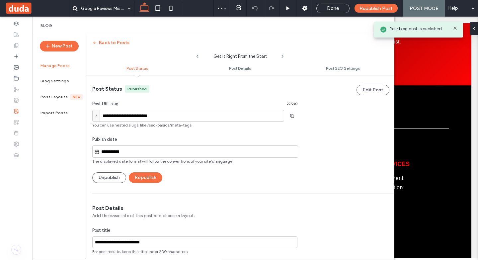
click at [197, 55] on icon at bounding box center [197, 56] width 5 height 5
type input "**********"
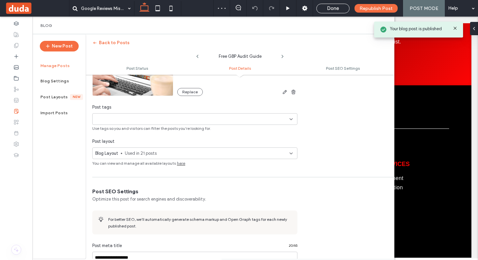
scroll to position [299, 0]
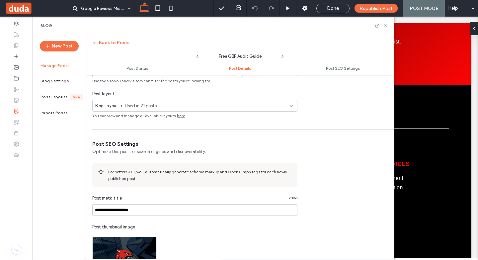
click at [282, 56] on icon at bounding box center [282, 56] width 5 height 5
type input "**********"
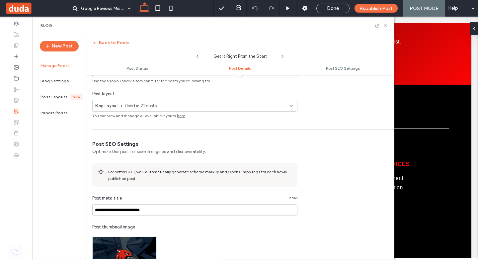
click at [283, 56] on icon at bounding box center [282, 56] width 5 height 5
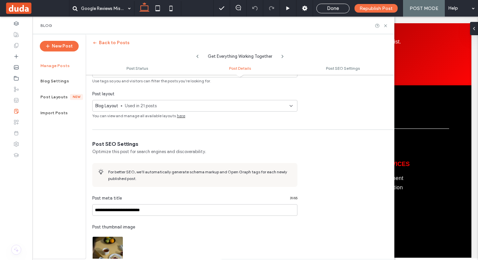
type input "**********"
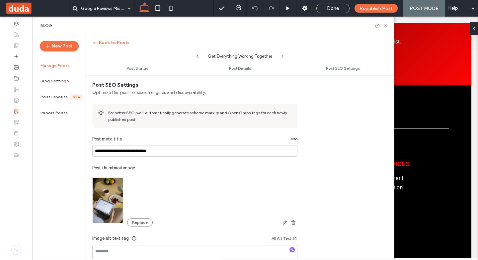
scroll to position [403, 0]
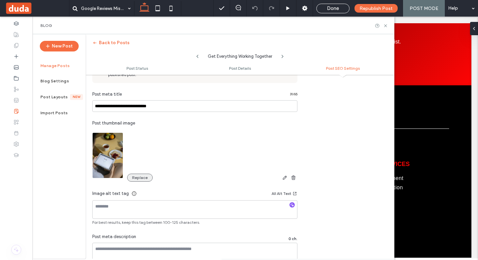
click at [141, 179] on button "Replace" at bounding box center [140, 178] width 26 height 8
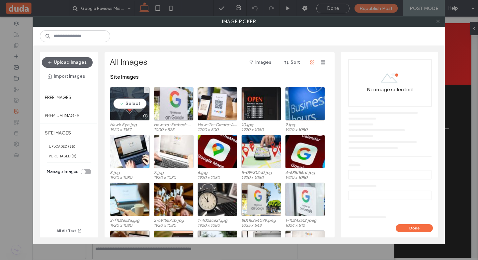
click at [134, 114] on div at bounding box center [129, 116] width 39 height 8
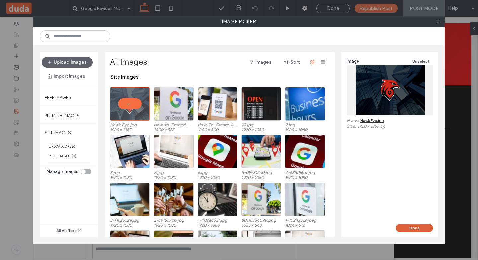
click at [403, 229] on button "Done" at bounding box center [414, 228] width 37 height 8
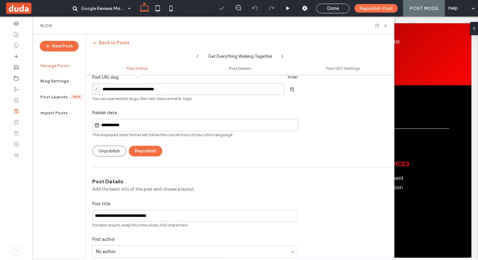
scroll to position [0, 0]
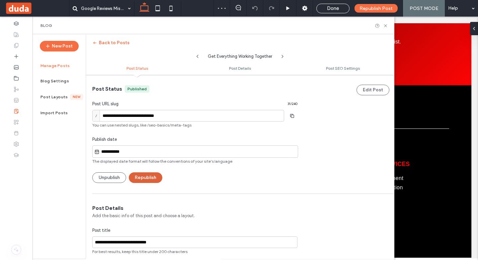
click at [156, 180] on button "Republish" at bounding box center [146, 177] width 34 height 11
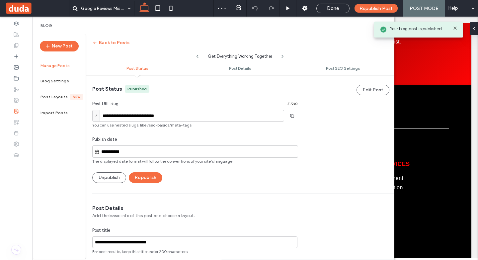
click at [283, 56] on use at bounding box center [282, 56] width 1 height 3
type input "**********"
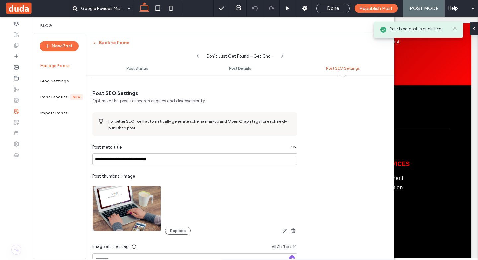
scroll to position [398, 0]
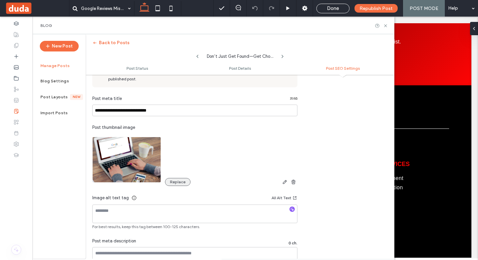
click at [179, 179] on button "Replace" at bounding box center [178, 182] width 26 height 8
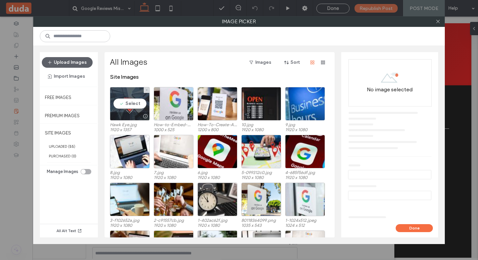
click at [128, 104] on div "Select" at bounding box center [130, 104] width 40 height 34
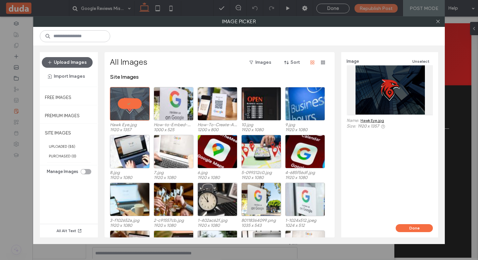
drag, startPoint x: 408, startPoint y: 226, endPoint x: 342, endPoint y: 172, distance: 84.9
click at [408, 226] on button "Done" at bounding box center [414, 228] width 37 height 8
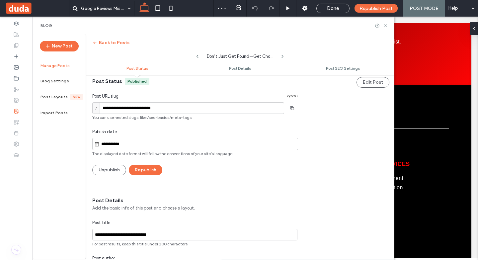
scroll to position [0, 0]
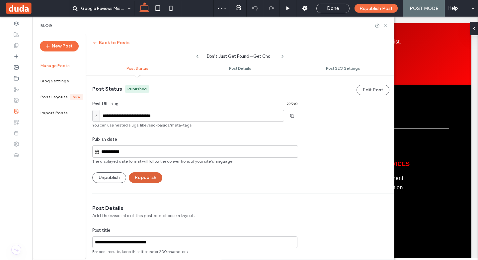
click at [150, 173] on button "Republish" at bounding box center [146, 177] width 34 height 11
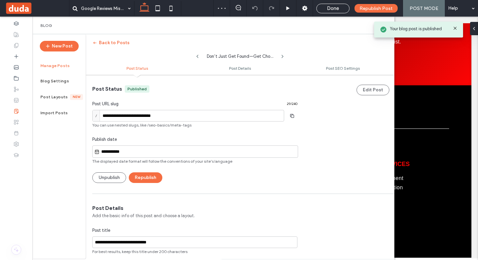
click at [284, 54] on icon at bounding box center [282, 56] width 5 height 5
type input "**********"
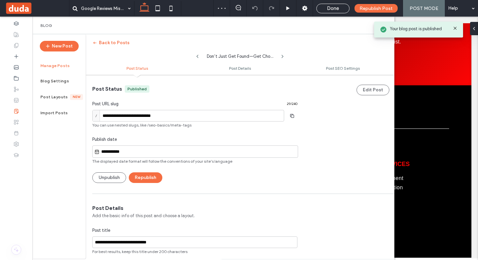
type textarea "**********"
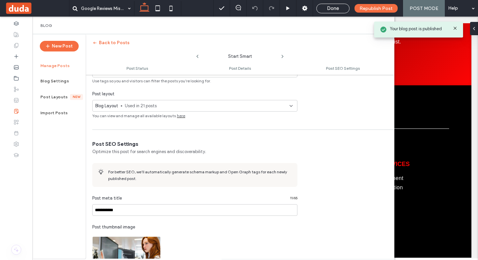
scroll to position [465, 0]
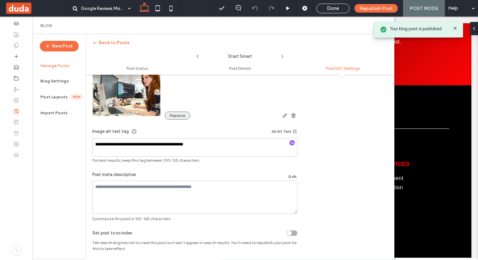
click at [179, 119] on button "Replace" at bounding box center [178, 116] width 26 height 8
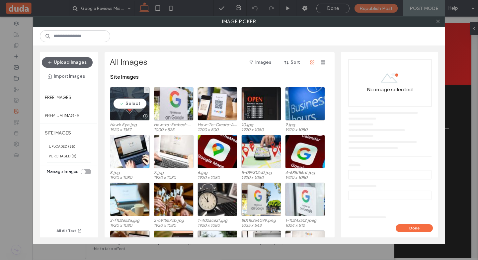
click at [143, 110] on div "Select" at bounding box center [130, 104] width 40 height 34
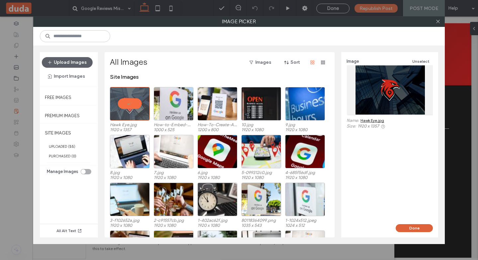
click at [403, 226] on button "Done" at bounding box center [414, 228] width 37 height 8
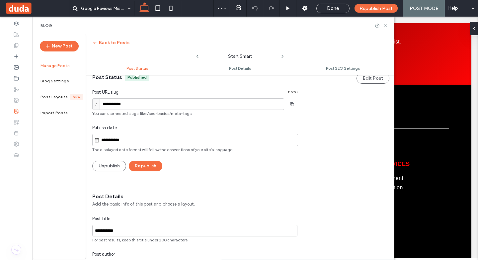
scroll to position [0, 0]
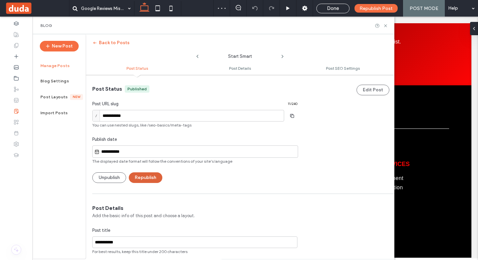
click at [155, 173] on button "Republish" at bounding box center [146, 177] width 34 height 11
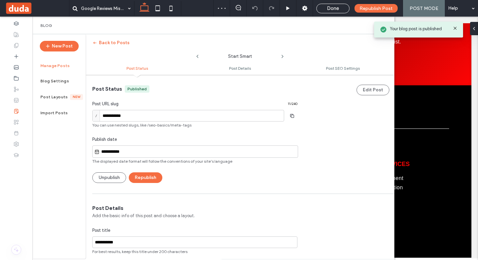
click at [284, 55] on icon at bounding box center [282, 56] width 5 height 5
type input "**********"
type textarea "**********"
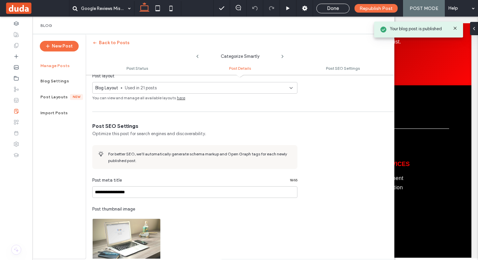
scroll to position [398, 0]
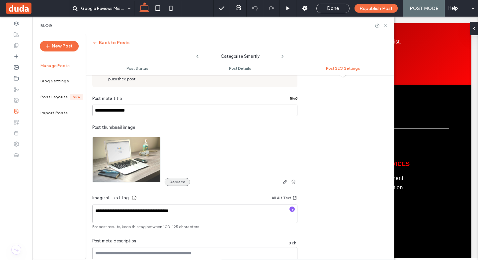
click at [174, 183] on button "Replace" at bounding box center [178, 182] width 26 height 8
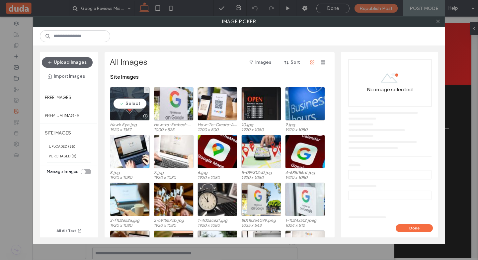
click at [133, 108] on div "Select" at bounding box center [130, 104] width 40 height 34
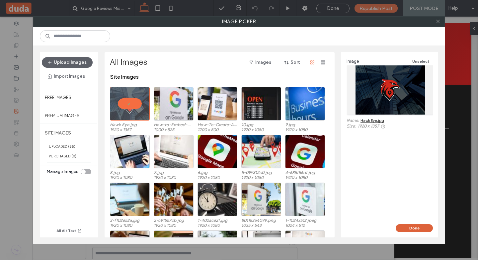
click at [413, 229] on button "Done" at bounding box center [414, 228] width 37 height 8
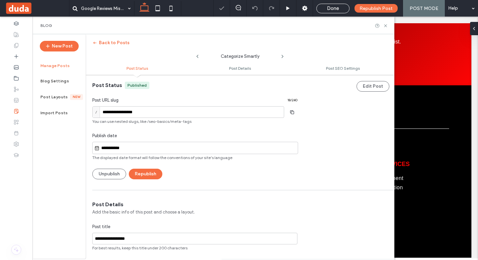
scroll to position [0, 0]
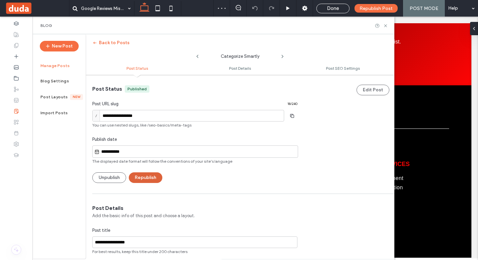
click at [162, 175] on button "Republish" at bounding box center [146, 177] width 34 height 11
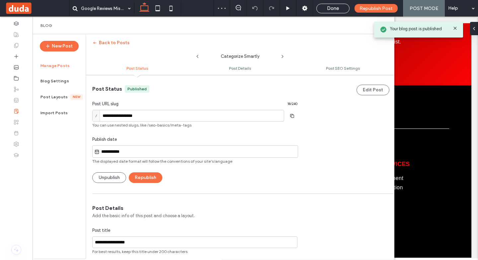
click at [282, 56] on icon at bounding box center [282, 56] width 5 height 5
type input "**********"
type textarea "**********"
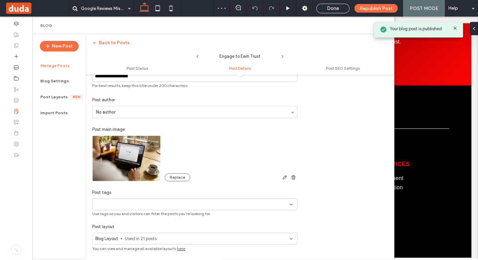
scroll to position [332, 0]
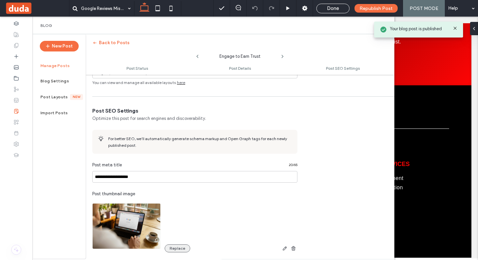
click at [177, 246] on button "Replace" at bounding box center [178, 248] width 26 height 8
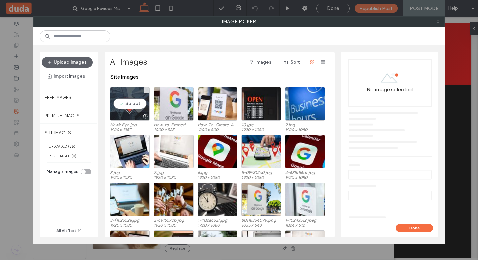
click at [139, 105] on div "Select" at bounding box center [130, 104] width 40 height 34
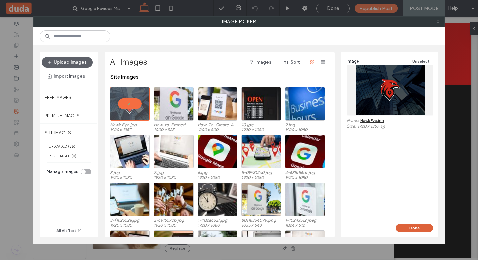
click at [407, 227] on button "Done" at bounding box center [414, 228] width 37 height 8
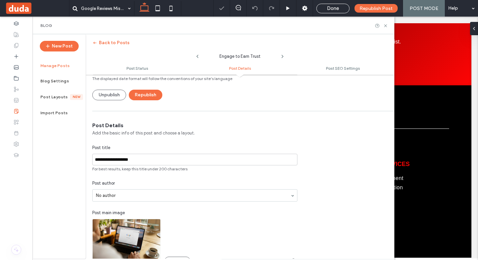
scroll to position [0, 0]
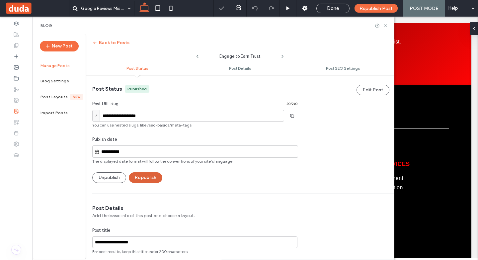
click at [160, 175] on button "Republish" at bounding box center [146, 177] width 34 height 11
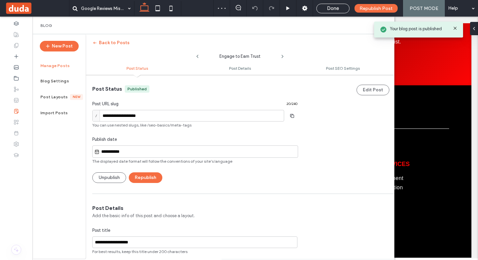
click at [283, 56] on use at bounding box center [282, 56] width 1 height 3
type input "**********"
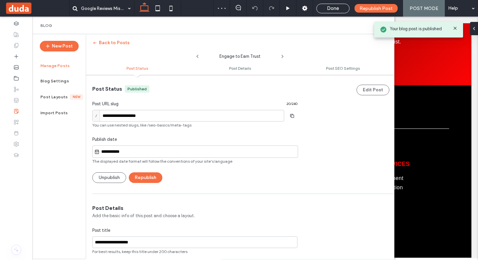
type textarea "**********"
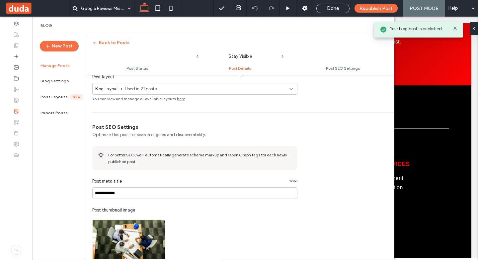
scroll to position [432, 0]
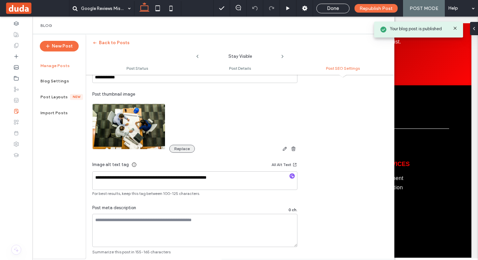
click at [181, 147] on button "Replace" at bounding box center [182, 149] width 26 height 8
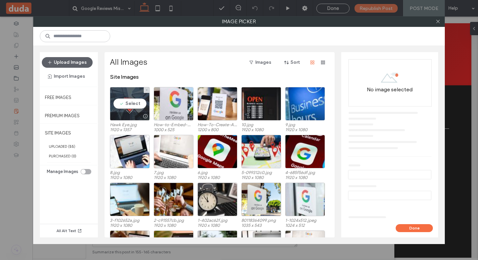
click at [143, 114] on div at bounding box center [145, 116] width 8 height 5
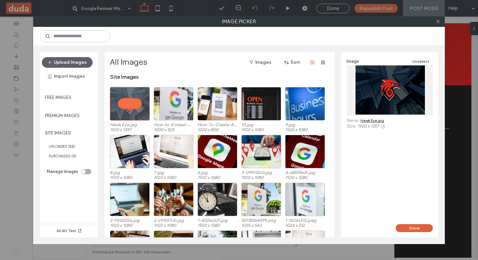
click at [409, 230] on button "Done" at bounding box center [414, 228] width 37 height 8
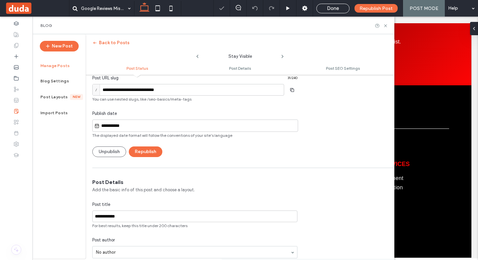
scroll to position [0, 0]
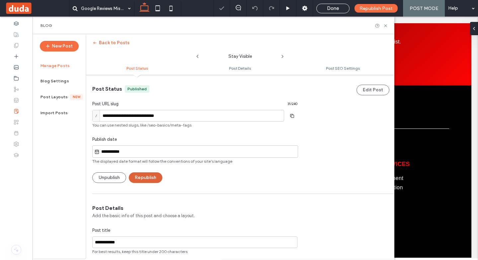
click at [155, 182] on button "Republish" at bounding box center [146, 177] width 34 height 11
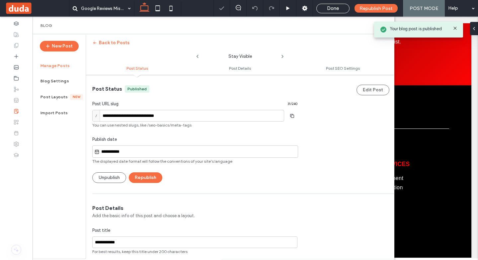
click at [282, 57] on use at bounding box center [282, 56] width 1 height 3
type input "**********"
type textarea "**********"
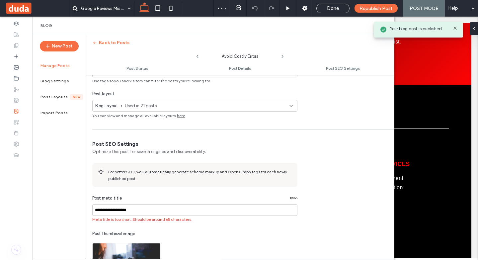
scroll to position [432, 0]
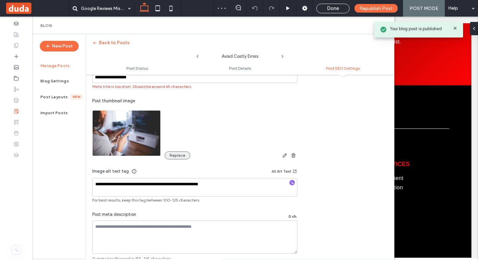
click at [180, 153] on button "Replace" at bounding box center [178, 155] width 26 height 8
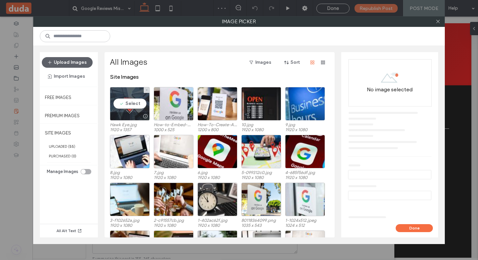
click at [134, 109] on div "Select" at bounding box center [130, 104] width 40 height 34
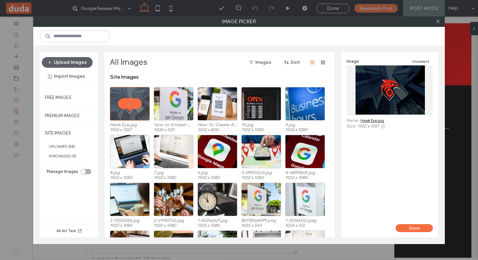
click at [406, 229] on button "Done" at bounding box center [414, 228] width 37 height 8
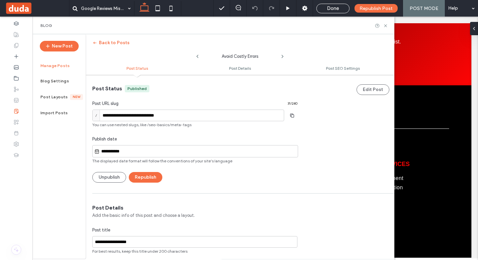
scroll to position [0, 0]
click at [162, 176] on div "Republish" at bounding box center [146, 177] width 34 height 11
click at [159, 176] on button "Republish" at bounding box center [146, 177] width 34 height 11
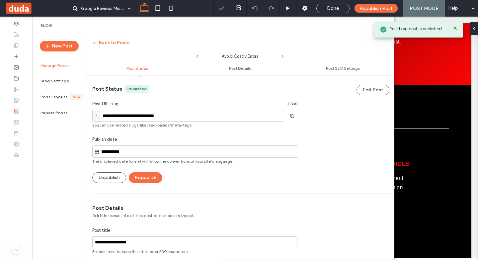
click at [283, 57] on use at bounding box center [282, 56] width 1 height 3
type input "**********"
type textarea "**********"
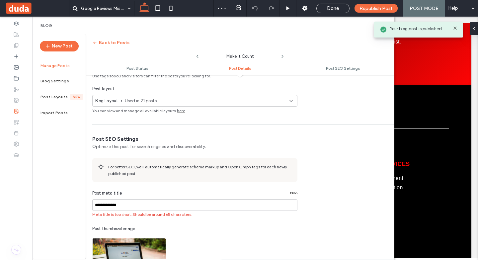
scroll to position [398, 0]
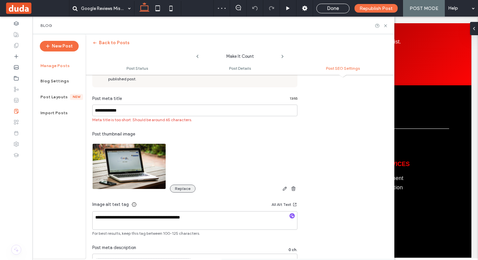
click at [176, 186] on button "Replace" at bounding box center [183, 189] width 26 height 8
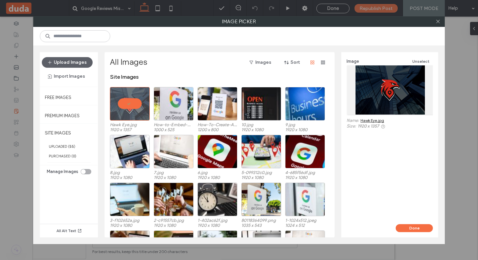
click at [405, 229] on button "Done" at bounding box center [414, 228] width 37 height 8
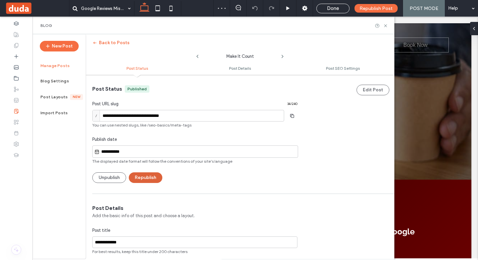
click at [155, 174] on button "Republish" at bounding box center [146, 177] width 34 height 11
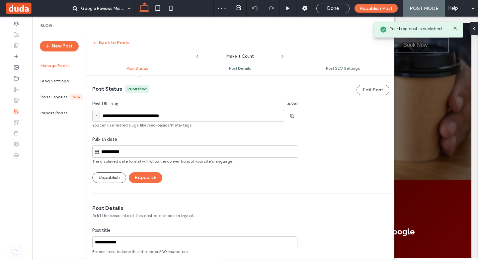
click at [283, 55] on icon at bounding box center [282, 56] width 5 height 5
type input "**********"
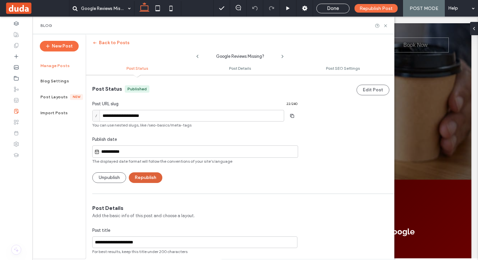
click at [149, 179] on button "Republish" at bounding box center [146, 177] width 34 height 11
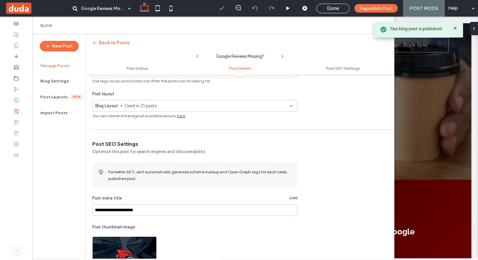
scroll to position [432, 0]
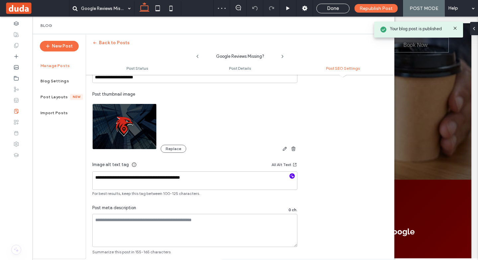
click at [291, 175] on icon "button" at bounding box center [292, 176] width 5 height 5
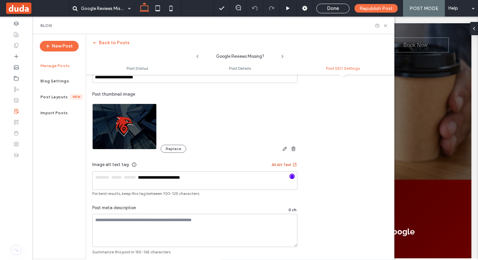
click at [294, 164] on icon "button" at bounding box center [294, 164] width 5 height 5
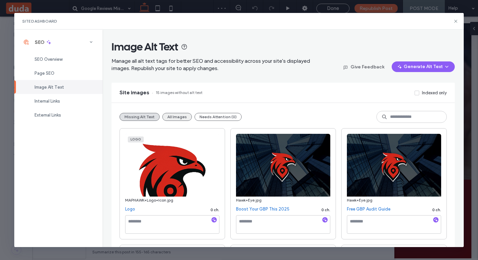
click at [177, 115] on button "All Images" at bounding box center [177, 117] width 30 height 8
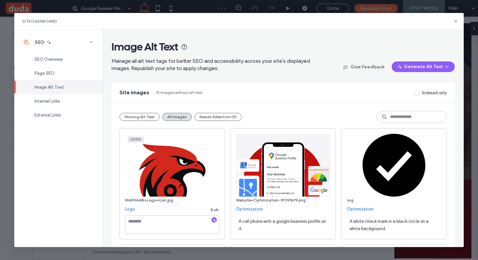
scroll to position [0, 0]
click at [205, 118] on button "Needs Attention (0)" at bounding box center [218, 117] width 47 height 8
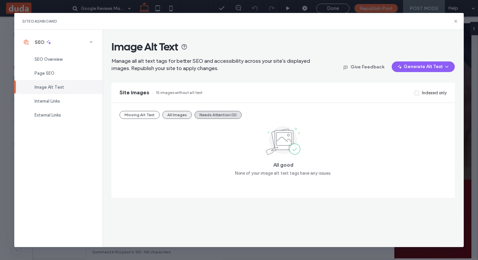
click at [182, 117] on button "All Images" at bounding box center [177, 115] width 30 height 8
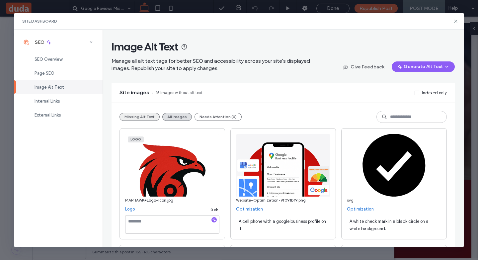
click at [143, 113] on button "Missing Alt Text" at bounding box center [140, 117] width 40 height 8
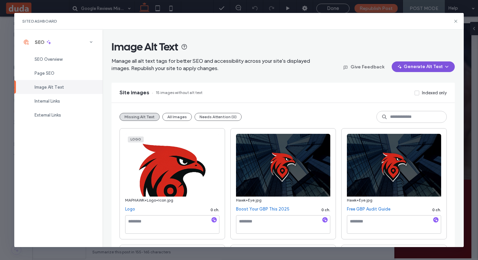
click at [407, 65] on button "Generate Alt Text" at bounding box center [423, 66] width 63 height 11
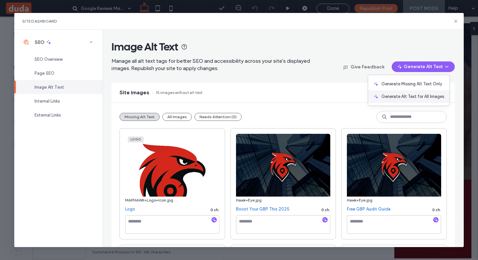
click at [397, 97] on span "Generate Alt Text for All Images" at bounding box center [412, 96] width 63 height 7
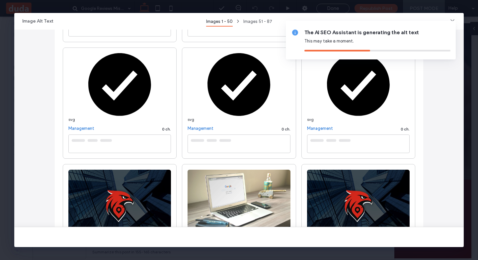
scroll to position [959, 0]
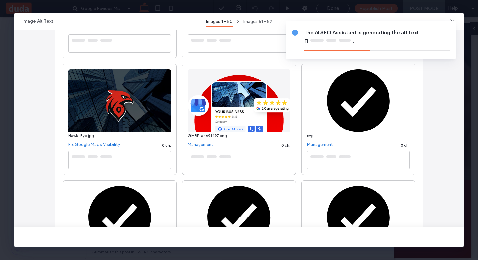
type textarea "**********"
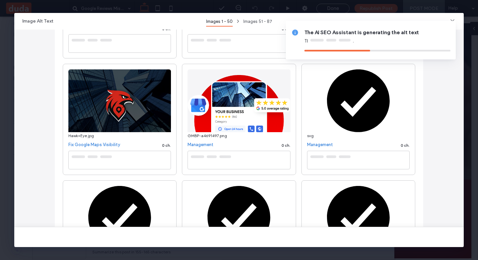
type textarea "**********"
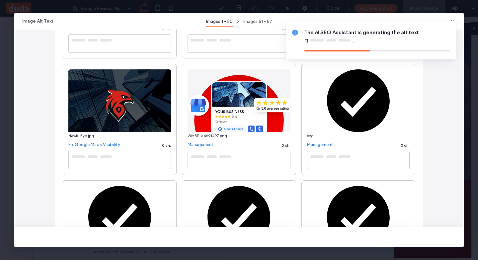
type textarea "**********"
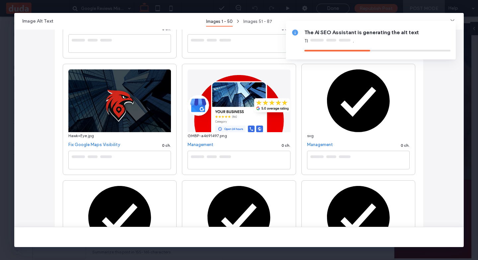
type textarea "**********"
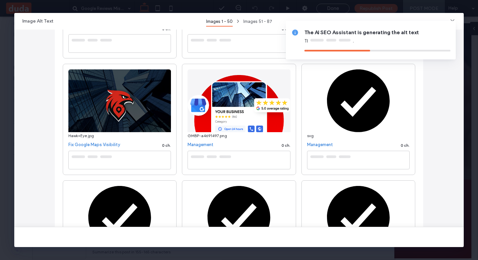
type textarea "**********"
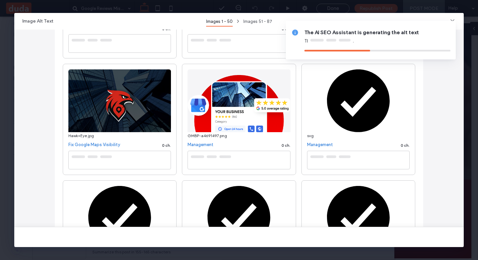
type textarea "**********"
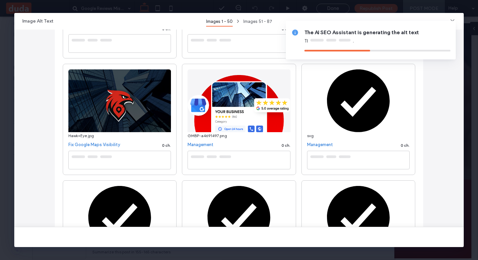
type textarea "**********"
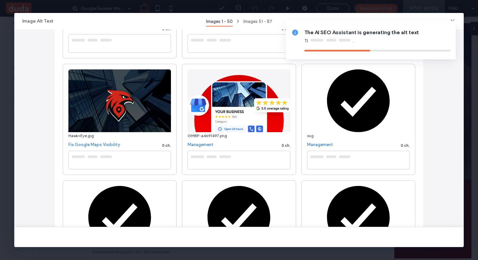
type textarea "**********"
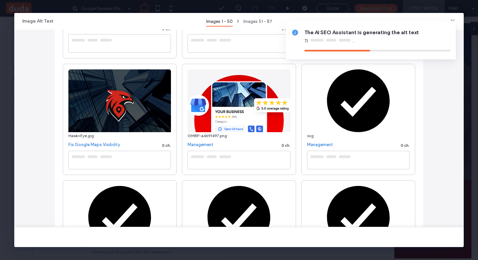
type textarea "**********"
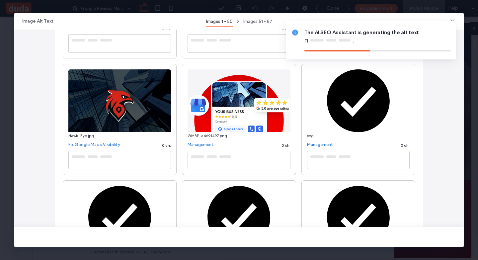
type textarea "**********"
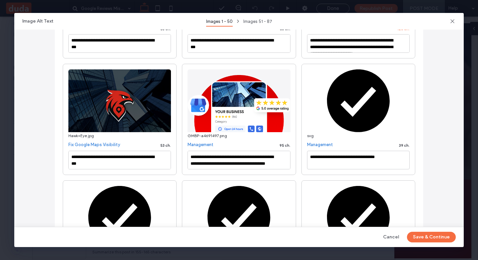
drag, startPoint x: 416, startPoint y: 240, endPoint x: 475, endPoint y: 209, distance: 66.2
click at [416, 240] on button "Save & Continue" at bounding box center [431, 237] width 49 height 11
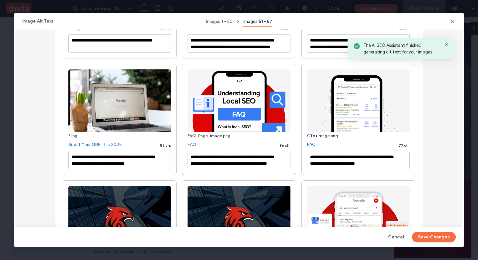
type textarea "**********"
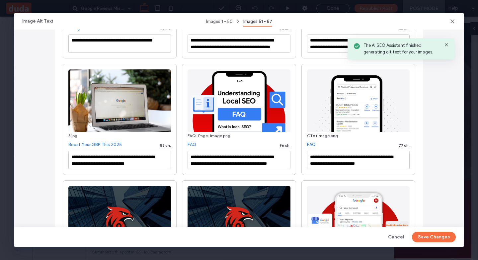
type textarea "**********"
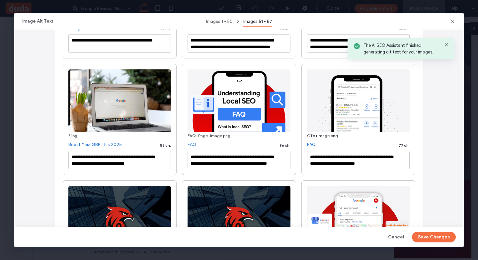
type textarea "**********"
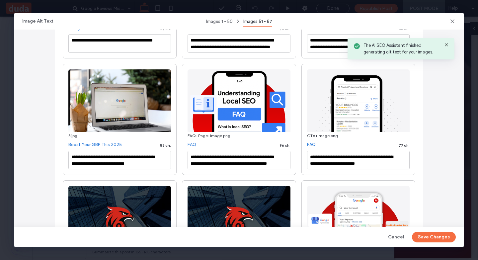
type textarea "**********"
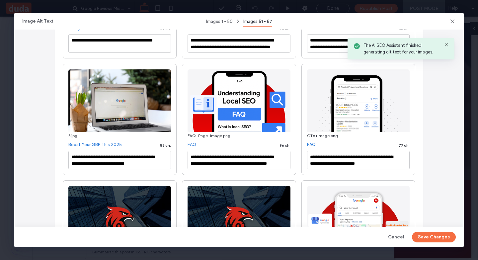
type textarea "**********"
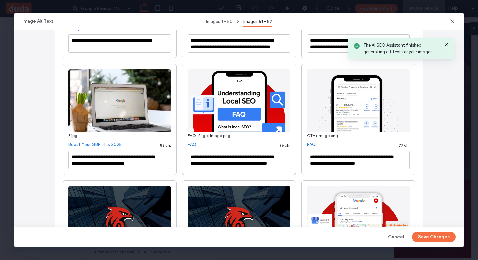
type textarea "**********"
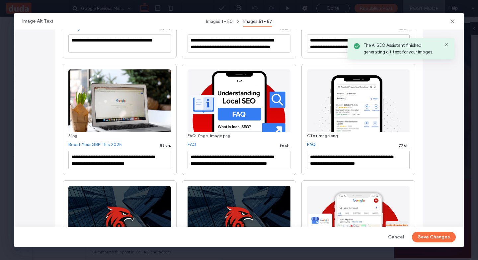
type textarea "**********"
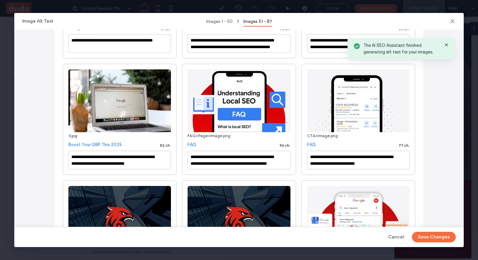
type textarea "**********"
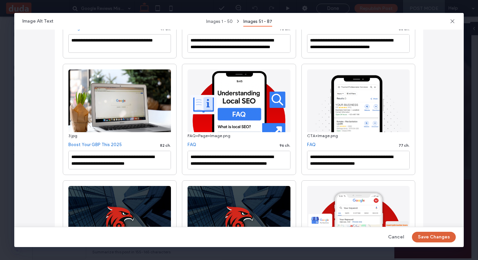
click at [440, 238] on button "Save Changes" at bounding box center [434, 237] width 44 height 11
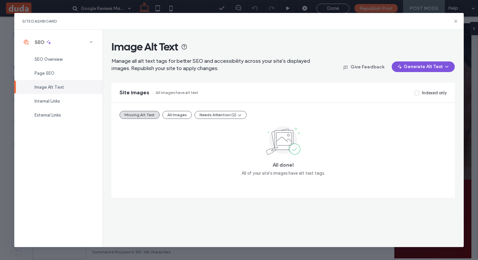
click at [418, 69] on button "Generate Alt Text" at bounding box center [423, 66] width 63 height 11
click at [453, 21] on icon at bounding box center [455, 21] width 5 height 5
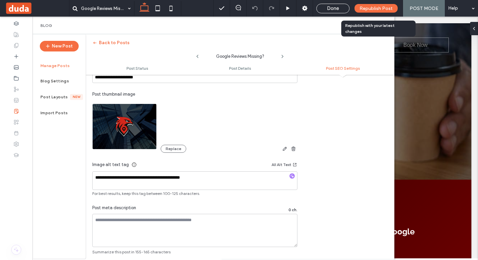
click at [373, 10] on span "Republish Post" at bounding box center [376, 9] width 33 height 6
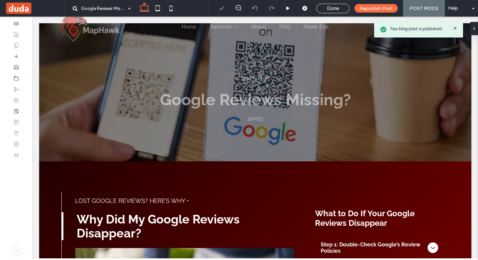
scroll to position [133, 0]
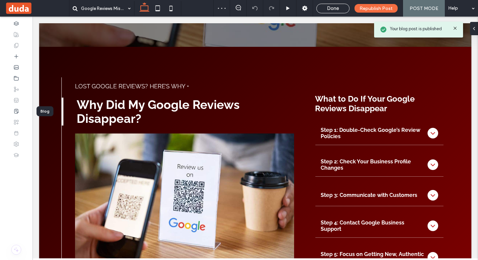
drag, startPoint x: 19, startPoint y: 108, endPoint x: 30, endPoint y: 104, distance: 11.3
click at [19, 109] on div at bounding box center [16, 111] width 33 height 11
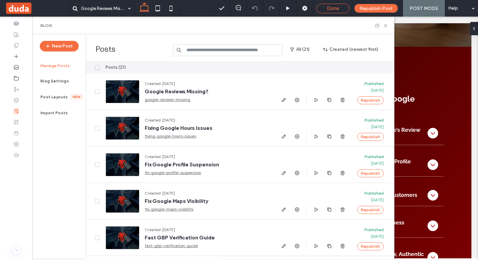
click at [327, 5] on div "Done" at bounding box center [332, 9] width 33 height 10
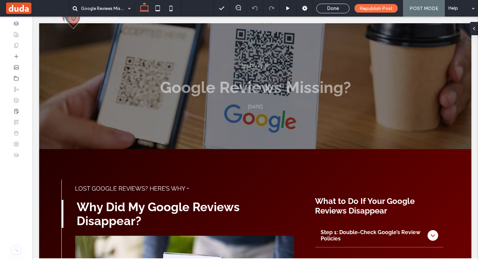
scroll to position [0, 0]
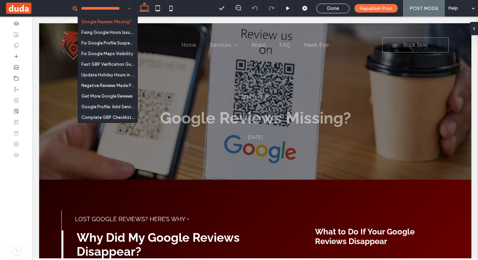
click at [339, 8] on span "Done" at bounding box center [333, 8] width 12 height 6
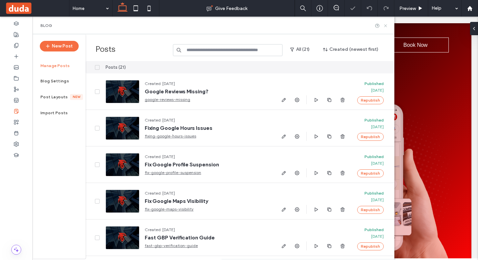
click at [387, 27] on icon at bounding box center [385, 25] width 5 height 5
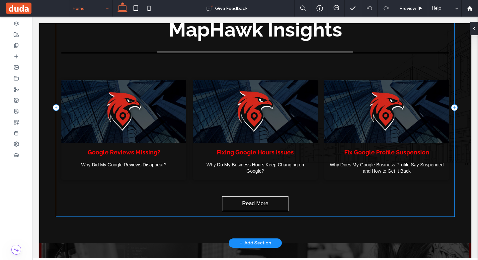
scroll to position [1494, 0]
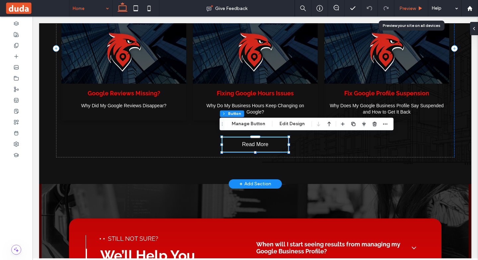
click at [418, 11] on div "Preview" at bounding box center [411, 8] width 34 height 17
click at [417, 7] on div "Preview" at bounding box center [411, 9] width 34 height 6
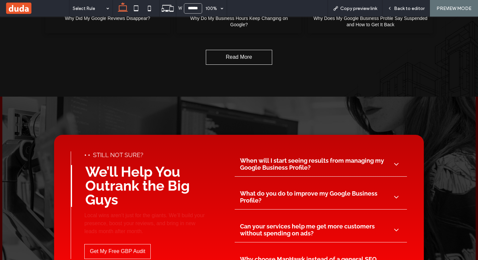
scroll to position [1607, 0]
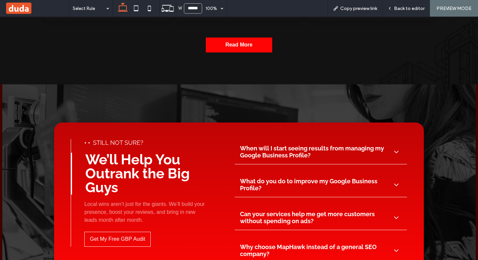
click at [241, 44] on span "Read More" at bounding box center [238, 45] width 27 height 13
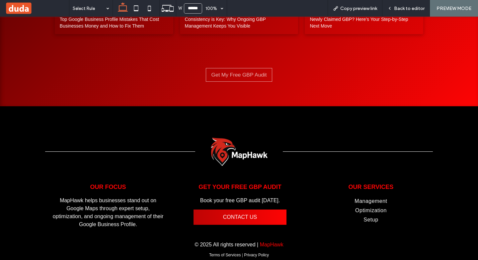
scroll to position [996, 0]
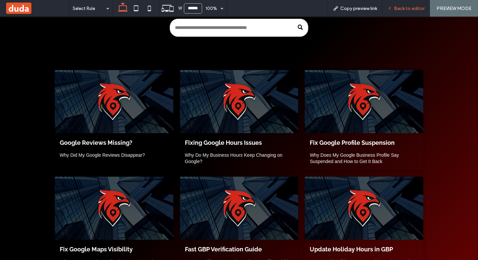
click at [395, 8] on span "Back to editor" at bounding box center [409, 9] width 31 height 6
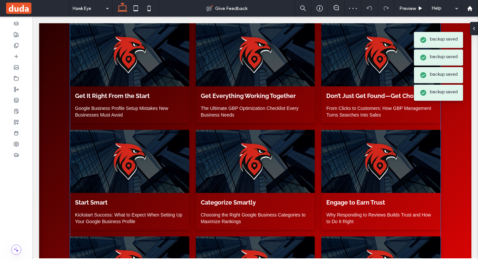
scroll to position [642, 0]
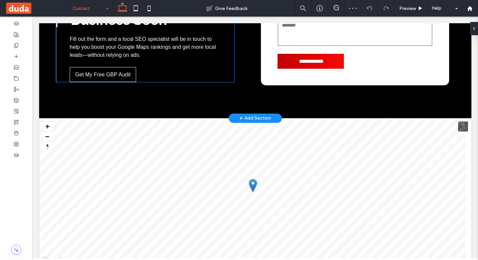
scroll to position [368, 0]
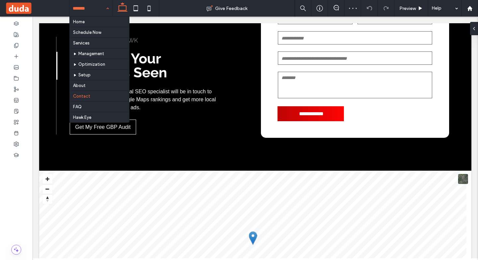
click at [77, 15] on input at bounding box center [89, 8] width 33 height 17
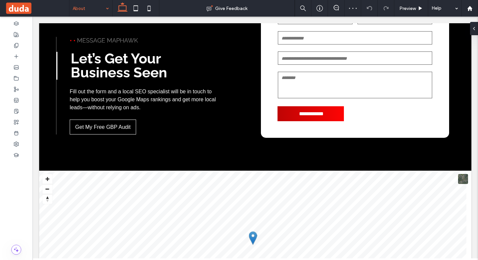
click at [84, 4] on input at bounding box center [89, 8] width 33 height 17
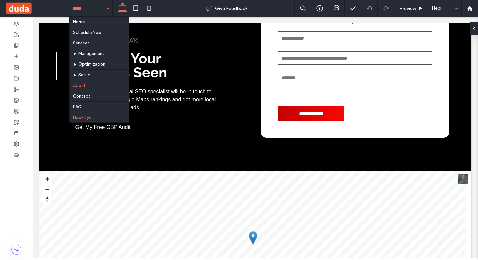
scroll to position [21, 0]
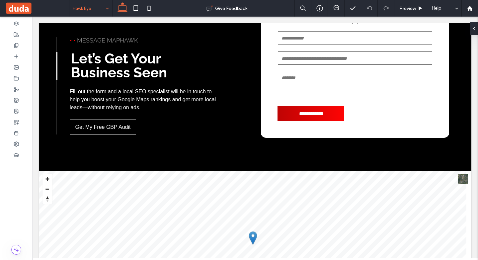
click at [92, 8] on input at bounding box center [89, 8] width 33 height 17
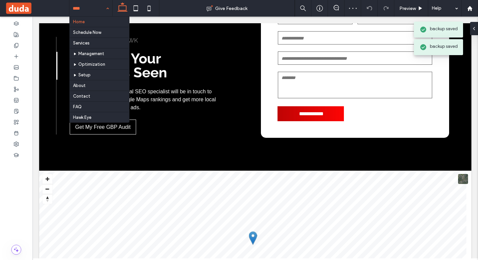
click at [103, 7] on div "Home Schedule Now Services Management Optimization Setup About Contact FAQ Hawk…" at bounding box center [90, 8] width 43 height 17
